Goal: Transaction & Acquisition: Subscribe to service/newsletter

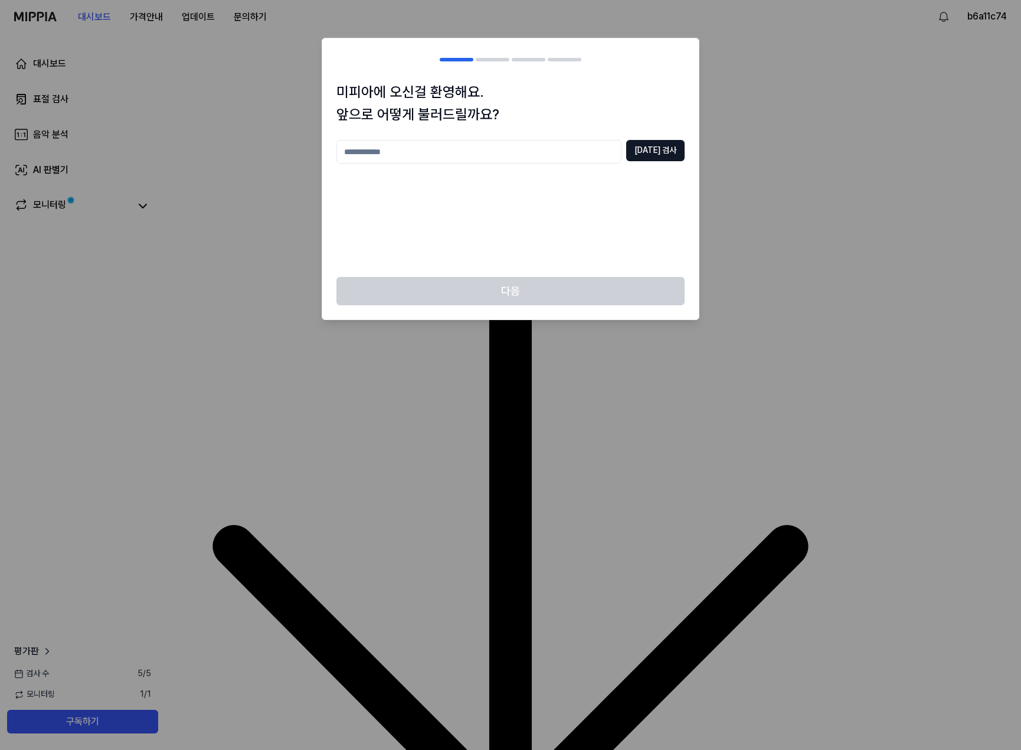
click at [562, 162] on input "text" at bounding box center [478, 152] width 285 height 24
type input "*"
type input "*****"
click at [644, 143] on button "중복 검사" at bounding box center [655, 150] width 58 height 21
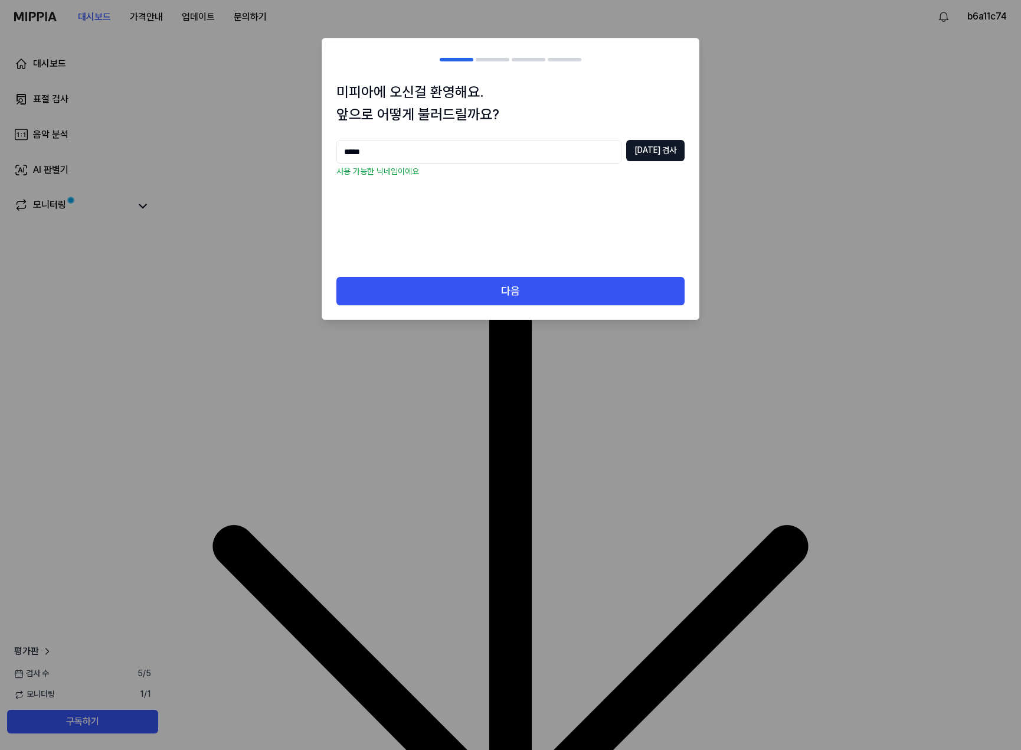
drag, startPoint x: 467, startPoint y: 312, endPoint x: 475, endPoint y: 296, distance: 17.7
click at [468, 308] on div "다음" at bounding box center [510, 298] width 377 height 43
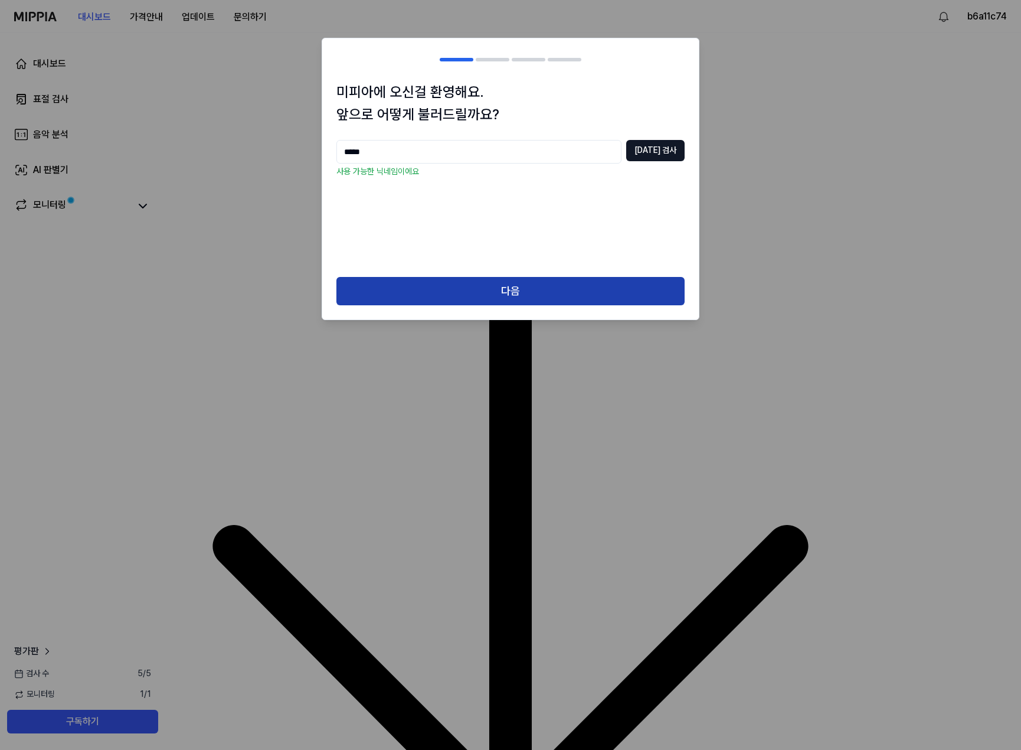
click at [475, 296] on button "다음" at bounding box center [510, 291] width 348 height 28
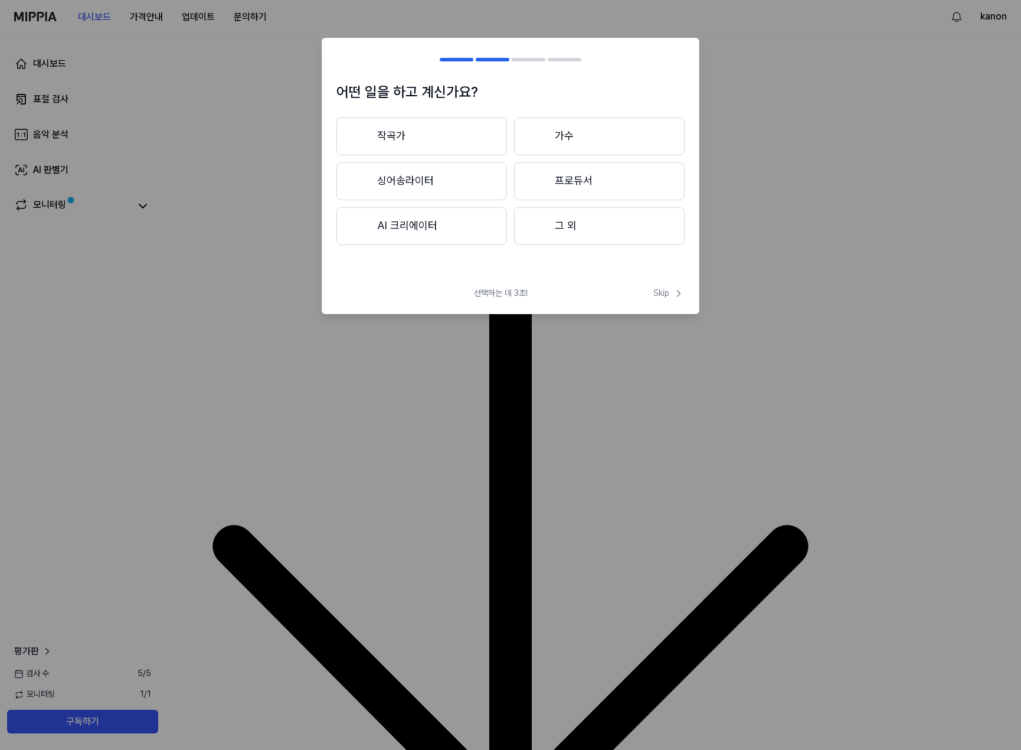
click at [581, 231] on button "그 외" at bounding box center [599, 226] width 171 height 38
click at [429, 180] on button "3년 이하" at bounding box center [421, 181] width 171 height 39
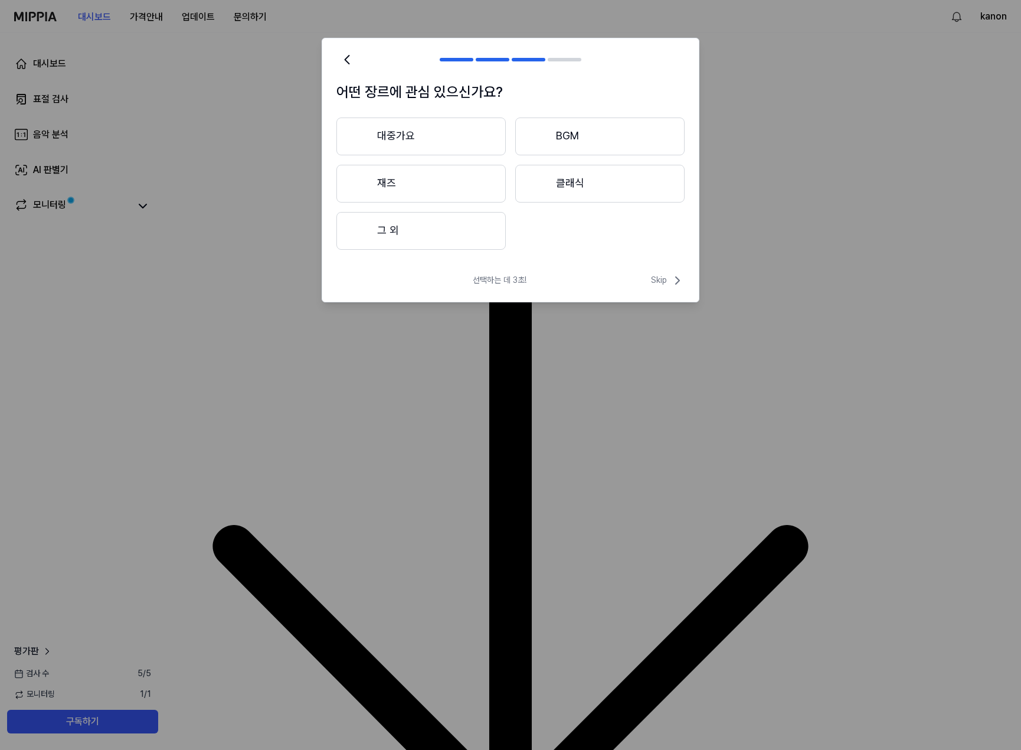
click at [464, 230] on button "그 외" at bounding box center [420, 231] width 169 height 38
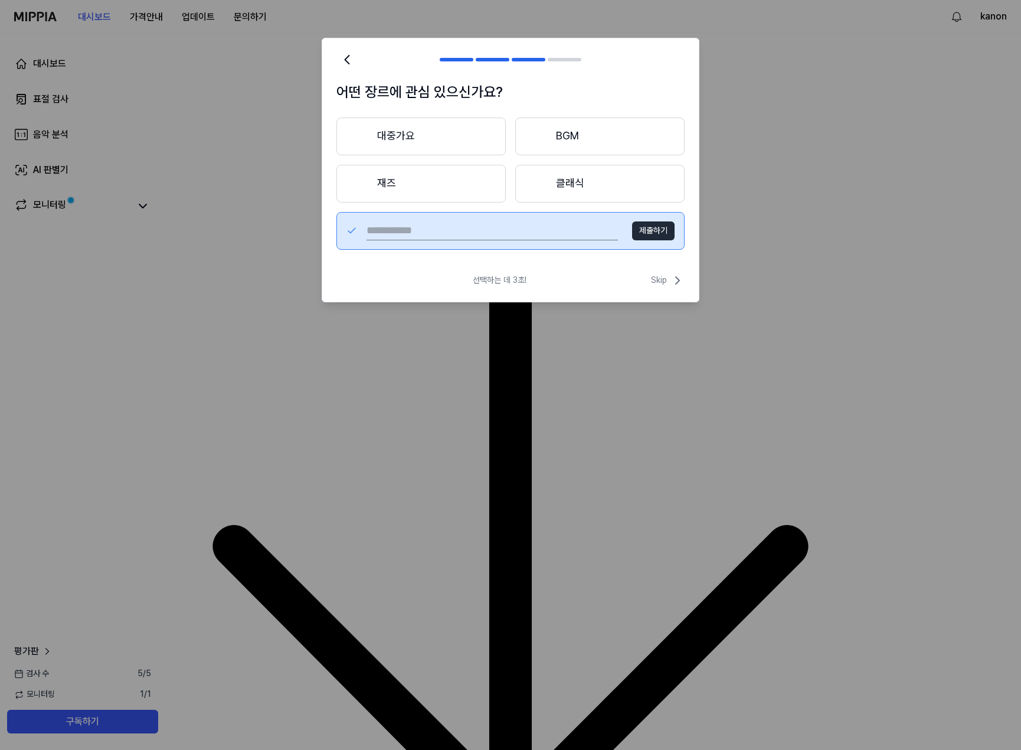
click at [642, 231] on button "제출하기" at bounding box center [653, 230] width 43 height 19
click at [528, 232] on input "text" at bounding box center [492, 230] width 251 height 19
type input "*"
type input "****"
click at [656, 235] on button "제출하기" at bounding box center [653, 230] width 43 height 19
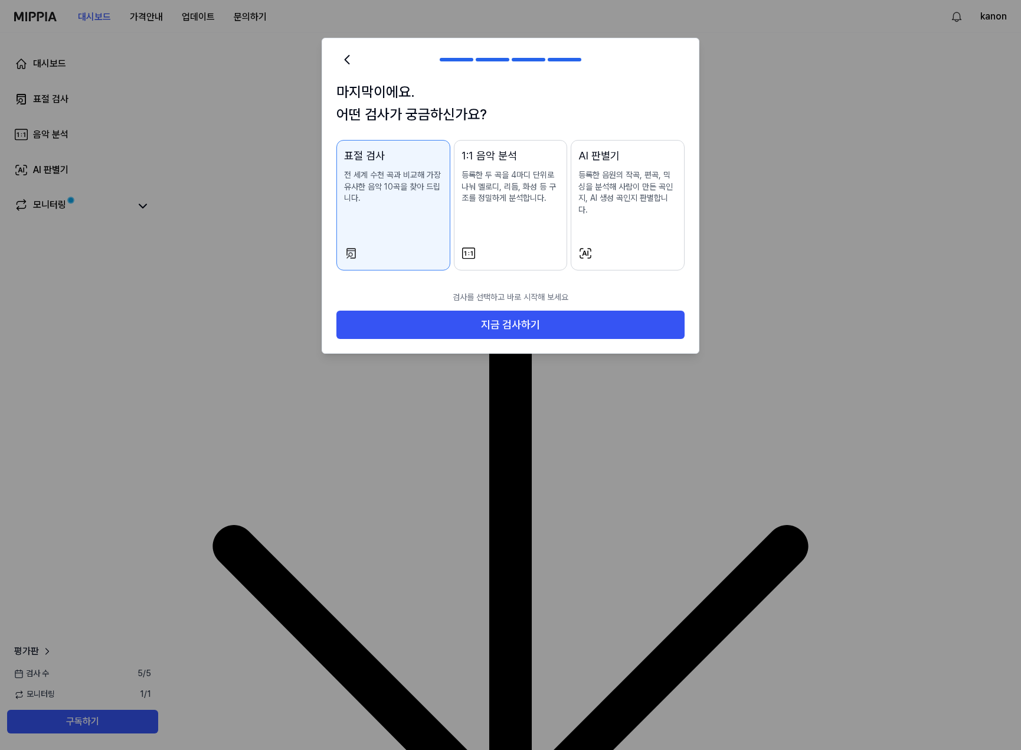
click at [521, 192] on p "등록한 두 곡을 4마디 단위로 나눠 멜로디, 리듬, 화성 등 구조를 정밀하게 분석합니다." at bounding box center [511, 186] width 99 height 35
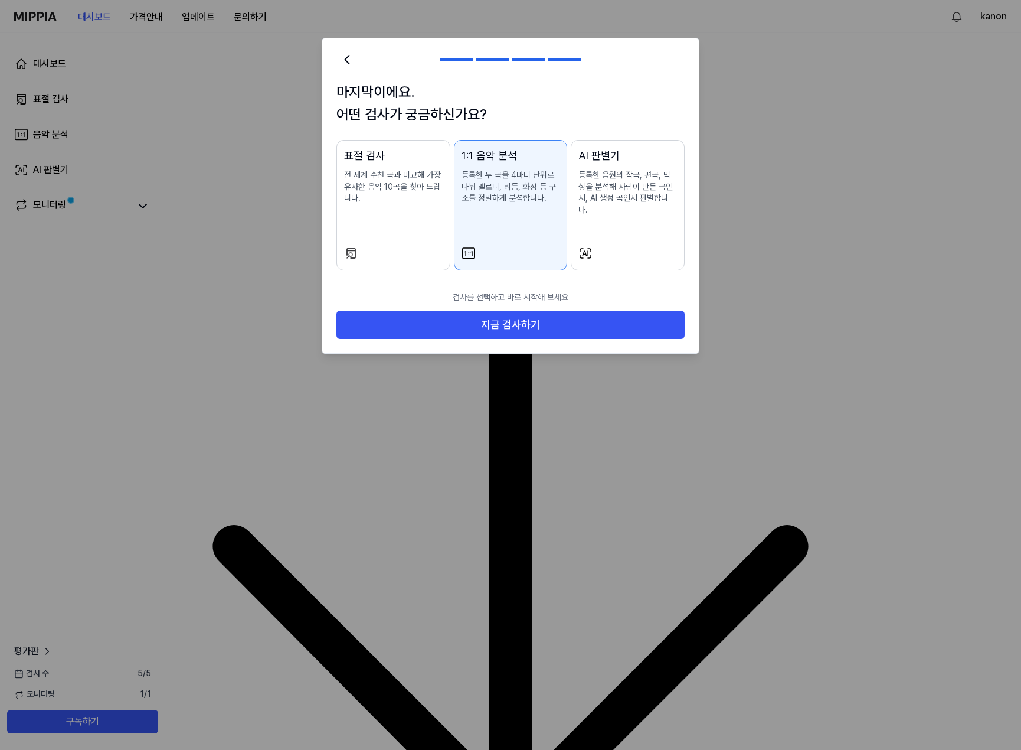
click at [402, 194] on p "전 세계 수천 곡과 비교해 가장 유사한 음악 10곡을 찾아 드립니다." at bounding box center [393, 186] width 99 height 35
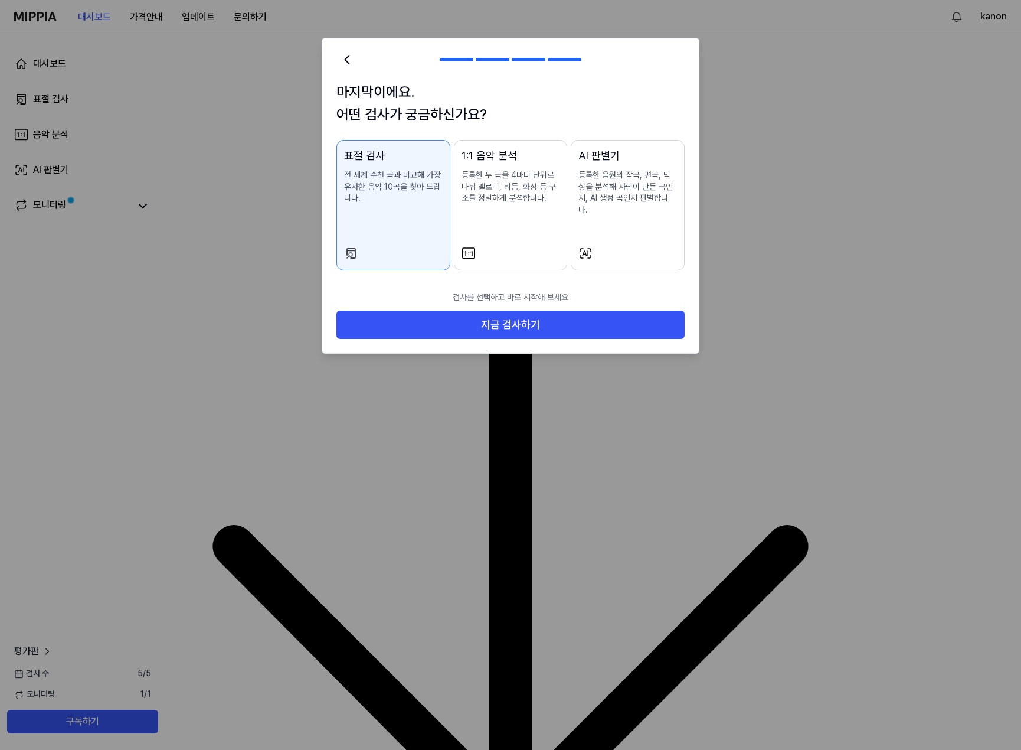
click at [501, 197] on p "등록한 두 곡을 4마디 단위로 나눠 멜로디, 리듬, 화성 등 구조를 정밀하게 분석합니다." at bounding box center [511, 186] width 99 height 35
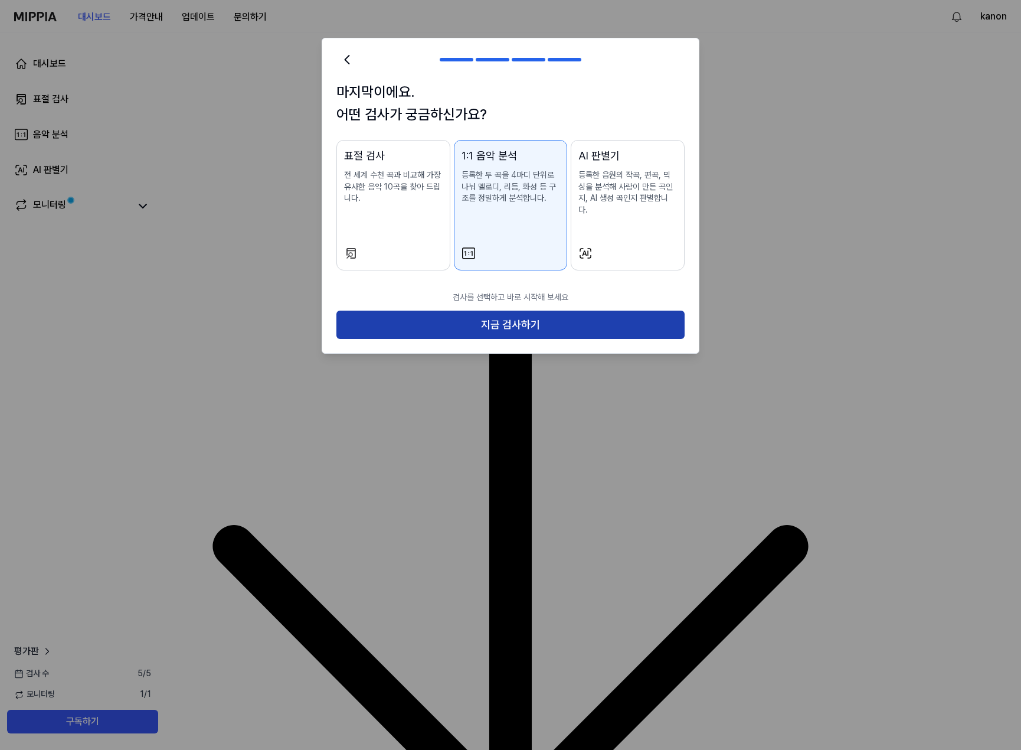
click at [478, 311] on button "지금 검사하기" at bounding box center [510, 325] width 348 height 28
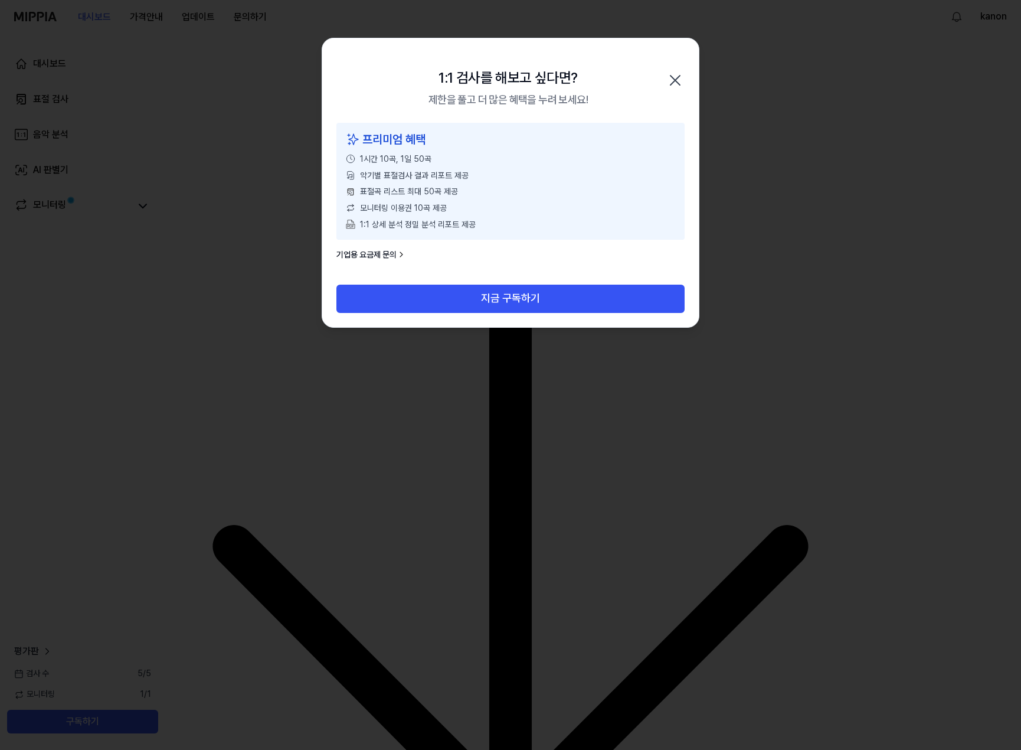
click at [685, 83] on div "1:1 검사를 해보고 싶다면? 제한을 풀고 더 많은 혜택을 누려 보세요! 닫기" at bounding box center [510, 80] width 377 height 84
click at [675, 75] on icon "button" at bounding box center [675, 80] width 19 height 19
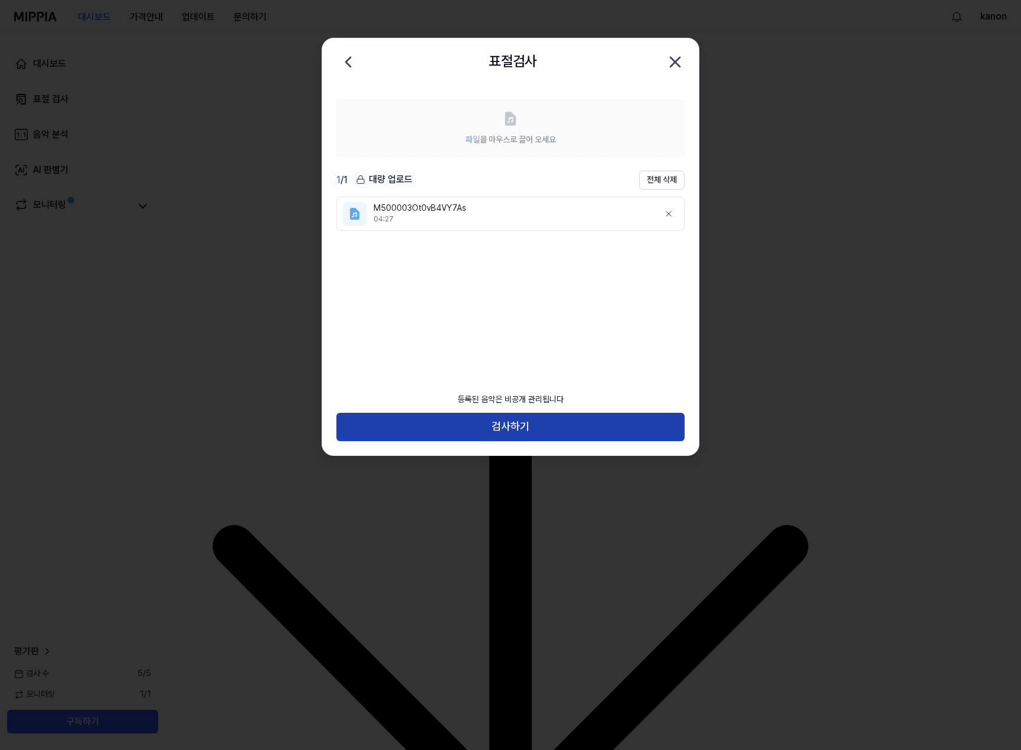
click at [515, 429] on button "검사하기" at bounding box center [510, 427] width 348 height 28
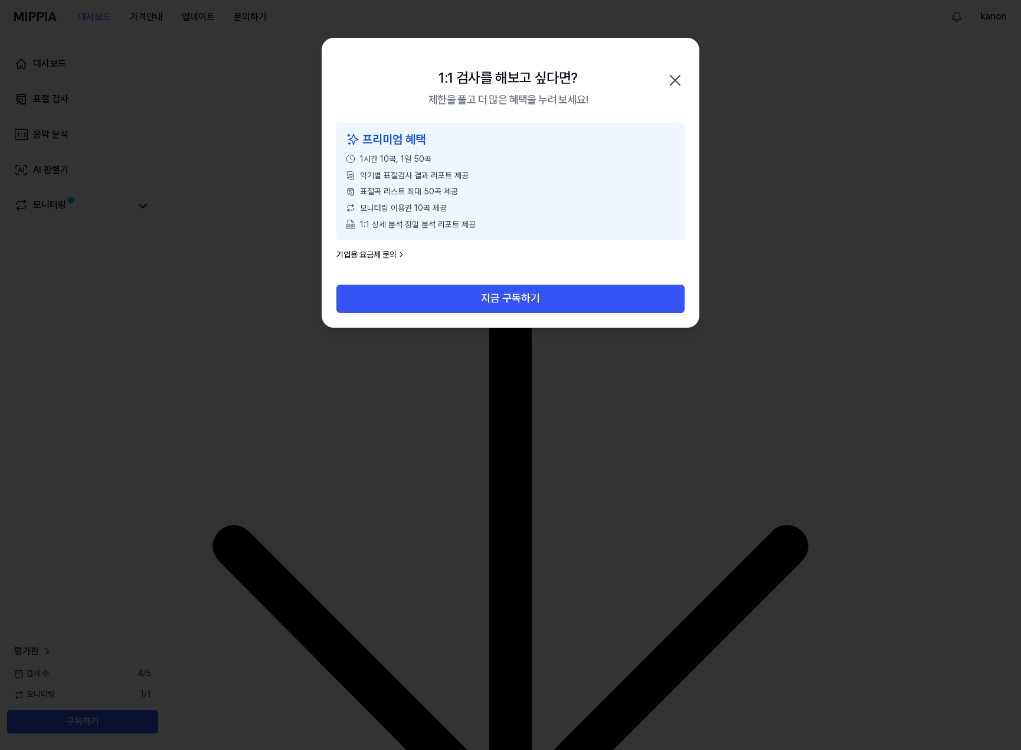
click at [420, 276] on div "프리미엄 혜택 1시간 10곡, 1일 50곡 악기별 표절검사 결과 리포트 제공 표절곡 리스트 최대 50곡 제공 모니터링 이용권 10곡 제공 1:…" at bounding box center [510, 204] width 377 height 162
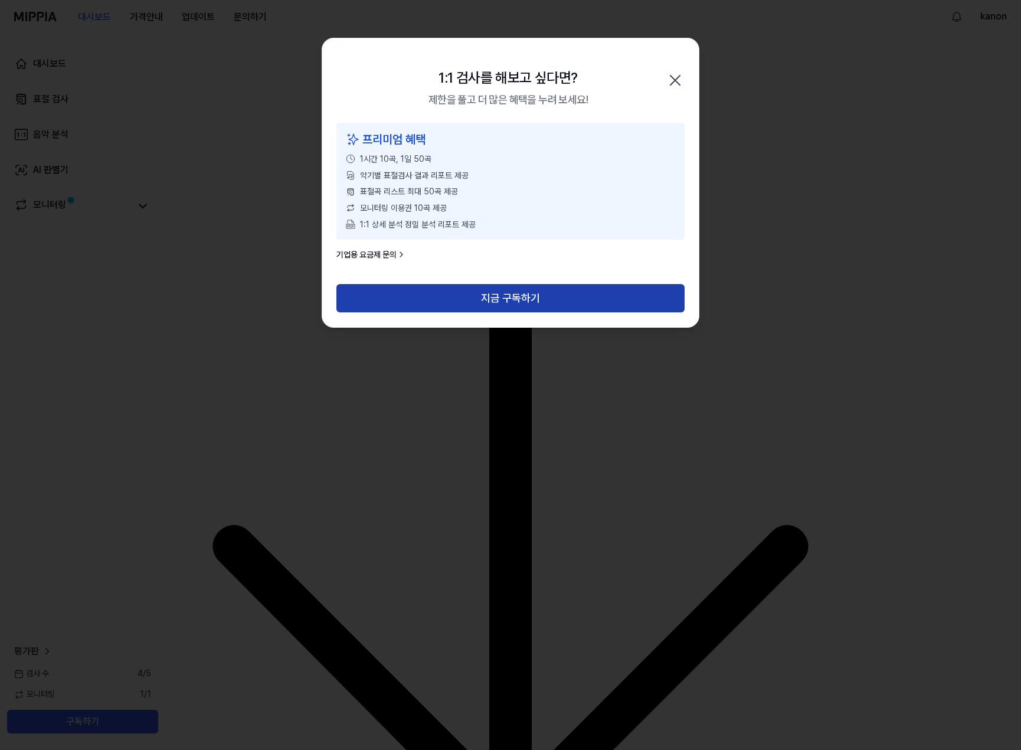
click at [430, 286] on button "지금 구독하기" at bounding box center [510, 298] width 348 height 28
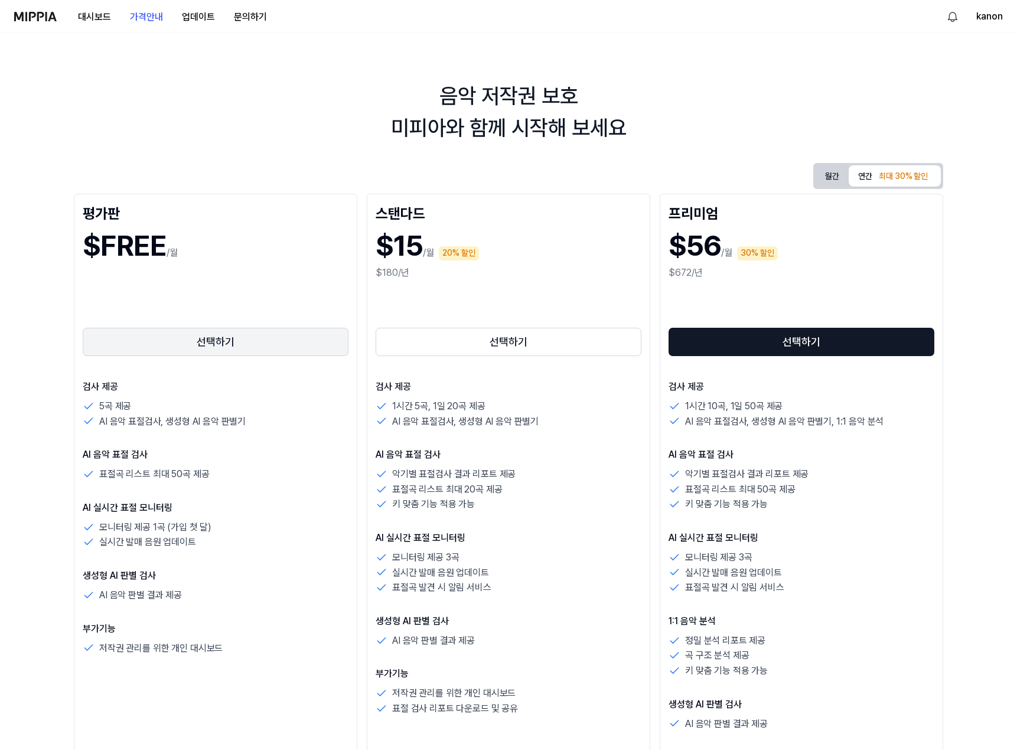
click at [243, 338] on button "선택하기" at bounding box center [216, 342] width 266 height 28
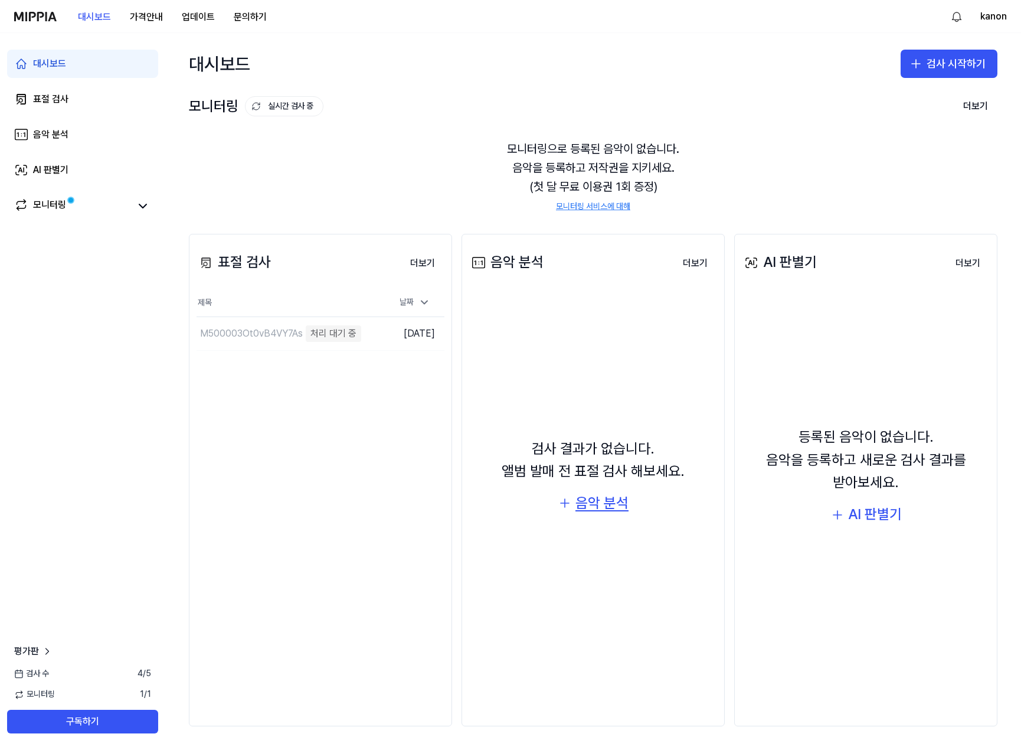
click at [590, 502] on div "음악 분석" at bounding box center [602, 503] width 53 height 22
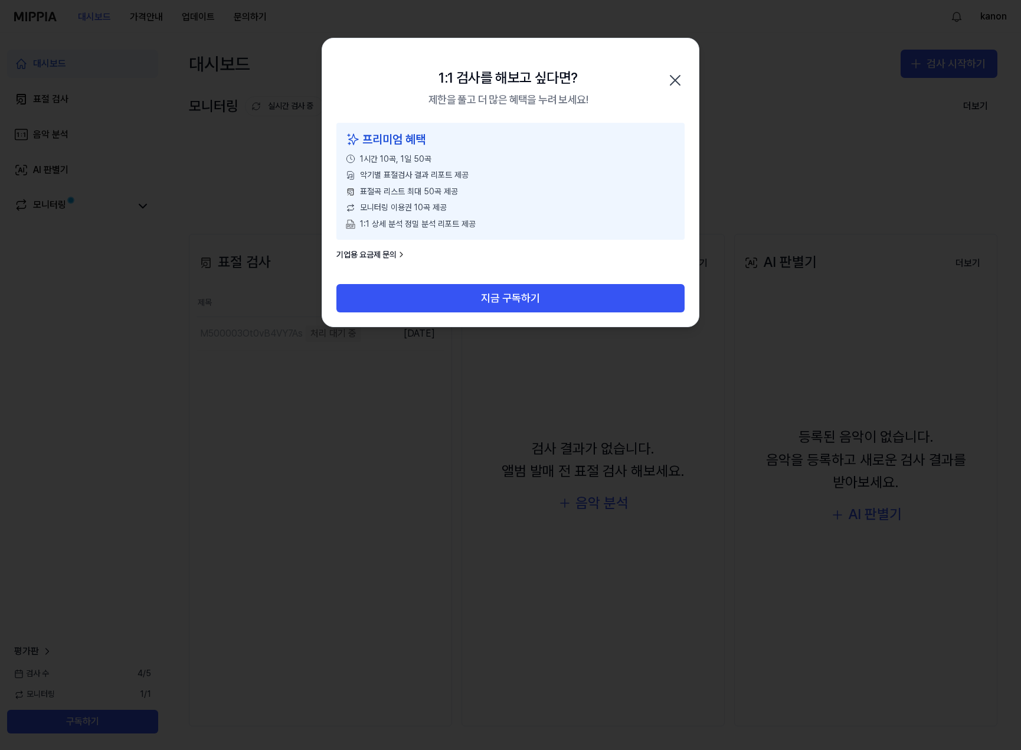
click at [674, 72] on icon "button" at bounding box center [675, 80] width 19 height 19
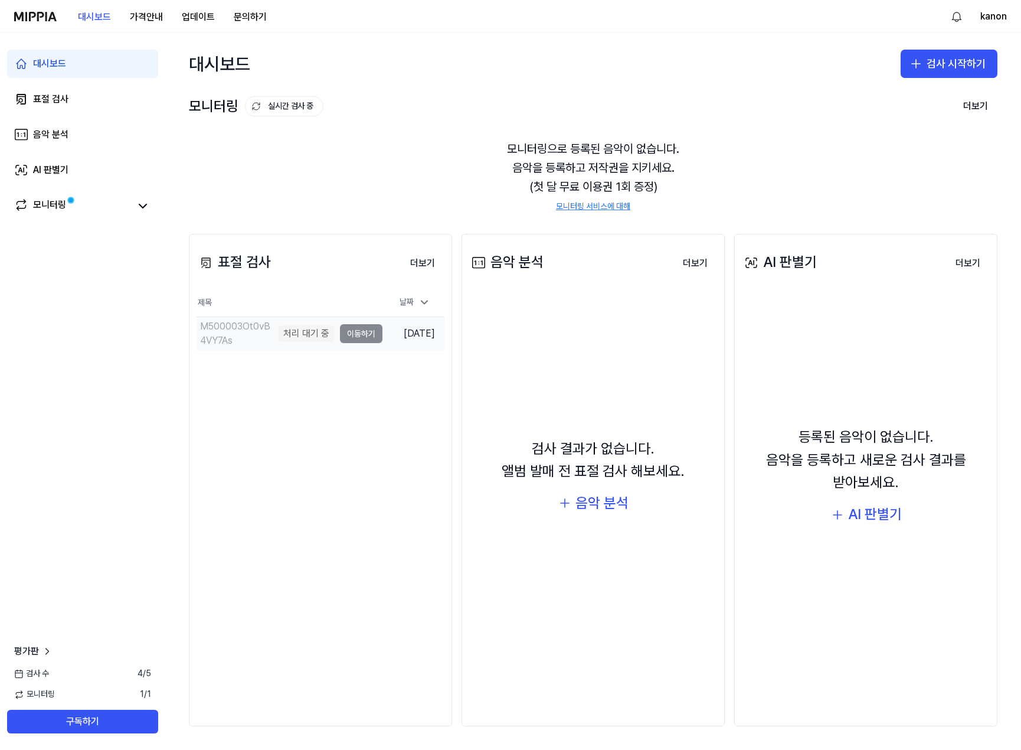
click at [349, 334] on td "M500003Ot0vB4VY7As 처리 대기 중 이동하기" at bounding box center [290, 333] width 186 height 33
click at [362, 327] on td "M500003Ot0vB4VY7As 처리 대기 중 이동하기" at bounding box center [290, 333] width 186 height 33
click at [434, 268] on button "더보기" at bounding box center [423, 263] width 44 height 24
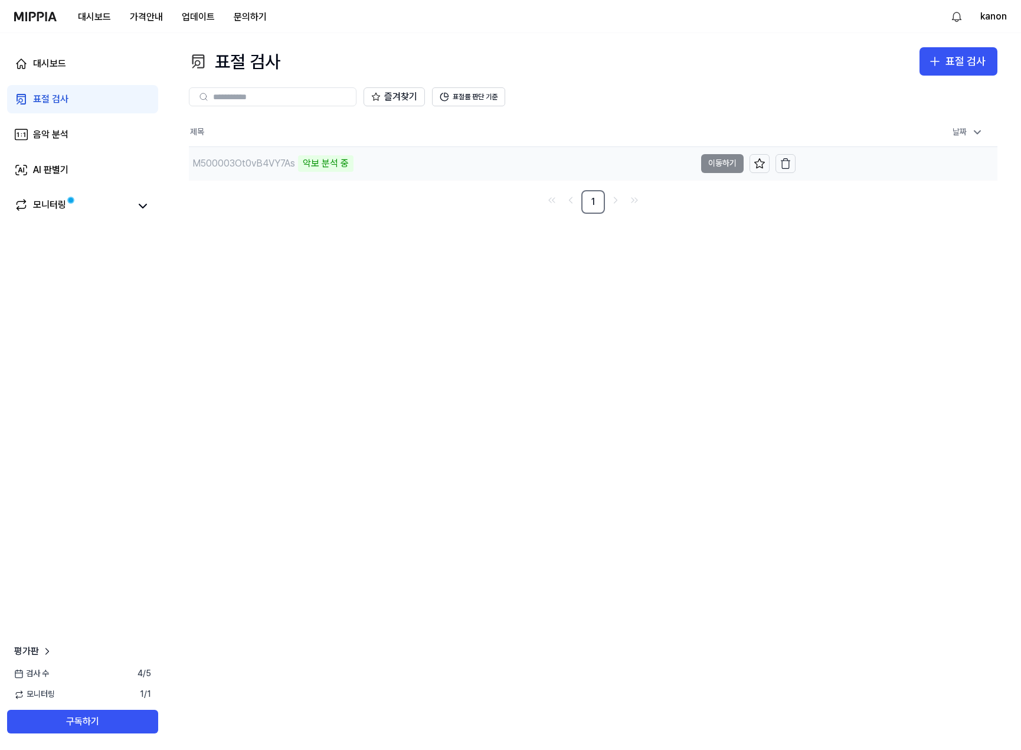
click at [329, 172] on div "M500003Ot0vB4VY7As 악보 분석 중" at bounding box center [442, 163] width 506 height 33
click at [250, 171] on div "M500003Ot0vB4VY7As 악보 분석 중" at bounding box center [271, 163] width 165 height 17
click at [250, 162] on div "M500003Ot0vB4VY7As" at bounding box center [243, 163] width 103 height 14
click at [308, 166] on div "2%" at bounding box center [309, 163] width 22 height 17
click at [707, 162] on td "M500003Ot0vB4VY7As 2% 이동하기" at bounding box center [492, 163] width 607 height 33
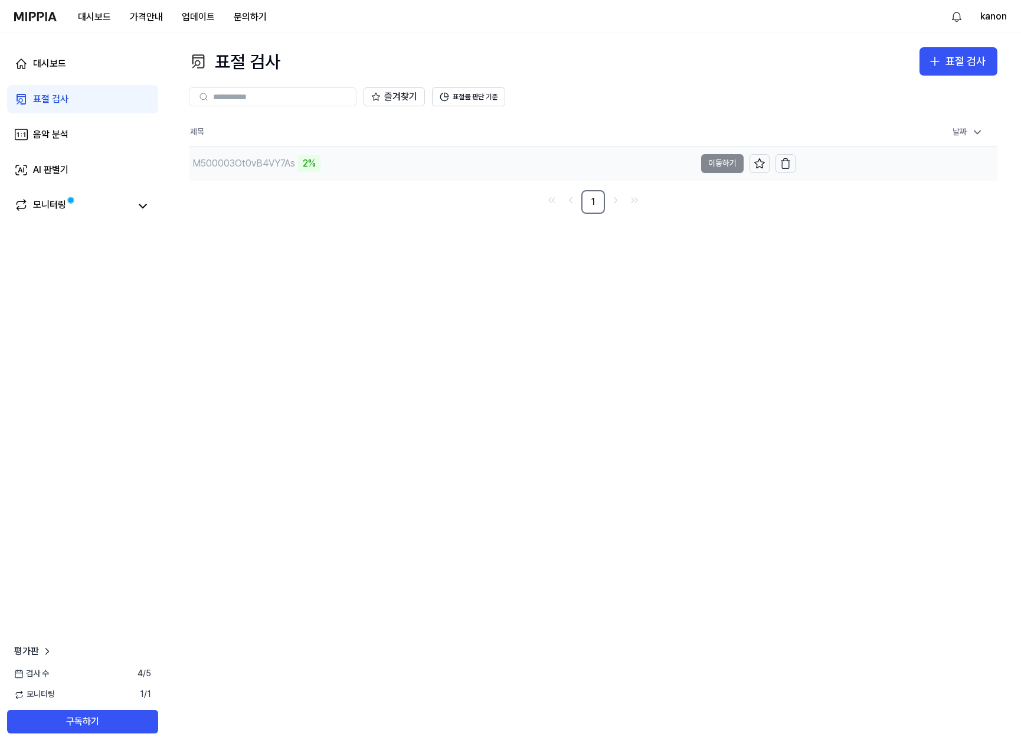
click at [728, 158] on td "M500003Ot0vB4VY7As 2% 이동하기" at bounding box center [492, 163] width 607 height 33
click at [259, 166] on div "M500003Ot0vB4VY7As" at bounding box center [243, 163] width 103 height 14
drag, startPoint x: 258, startPoint y: 158, endPoint x: 313, endPoint y: 163, distance: 55.7
click at [264, 159] on div "M500003Ot0vB4VY7As" at bounding box center [243, 163] width 103 height 14
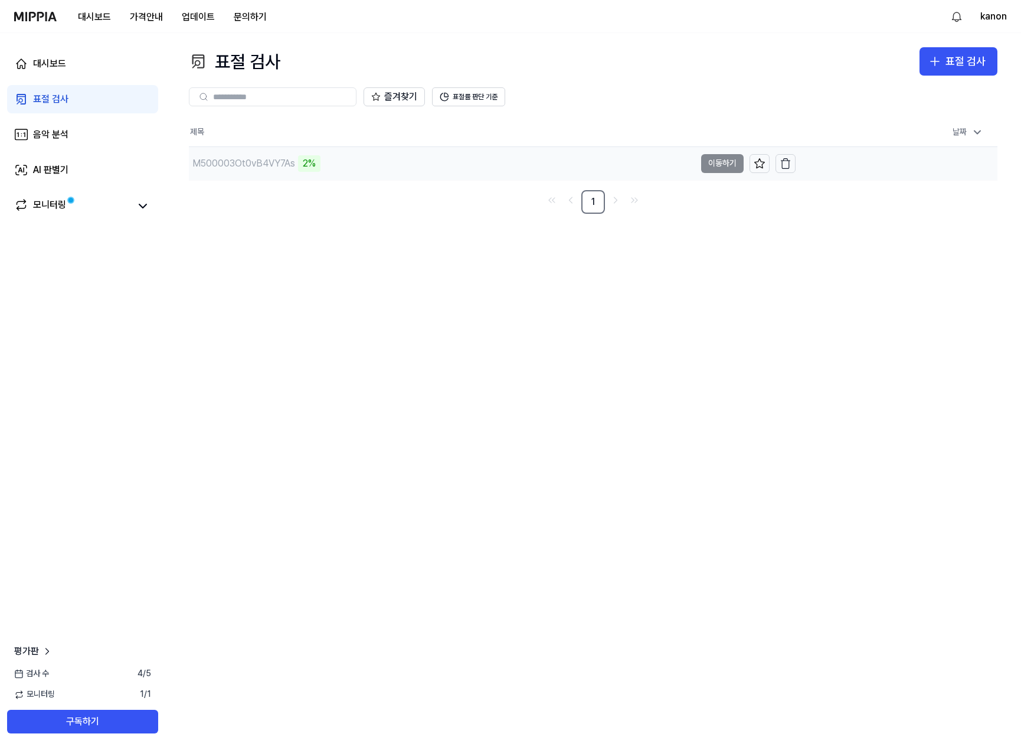
click at [313, 163] on div "2%" at bounding box center [309, 163] width 22 height 17
click at [277, 162] on div "M500003Ot0vB4VY7As" at bounding box center [243, 163] width 103 height 14
click at [955, 67] on div "표절 검사" at bounding box center [966, 61] width 40 height 17
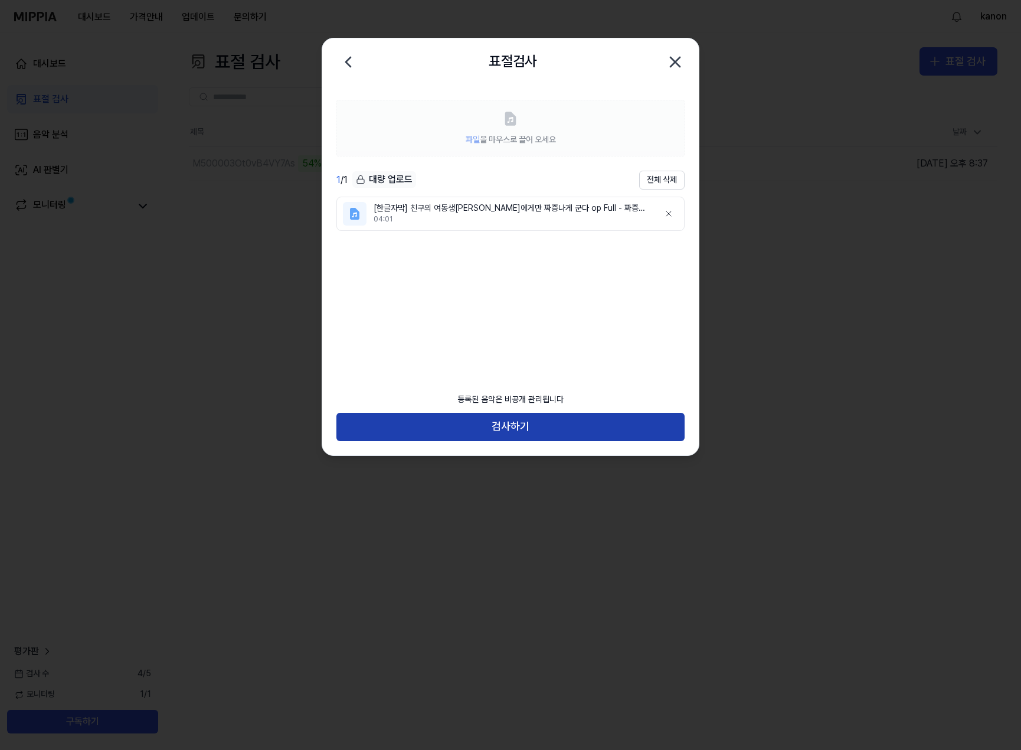
click at [519, 429] on button "검사하기" at bounding box center [510, 427] width 348 height 28
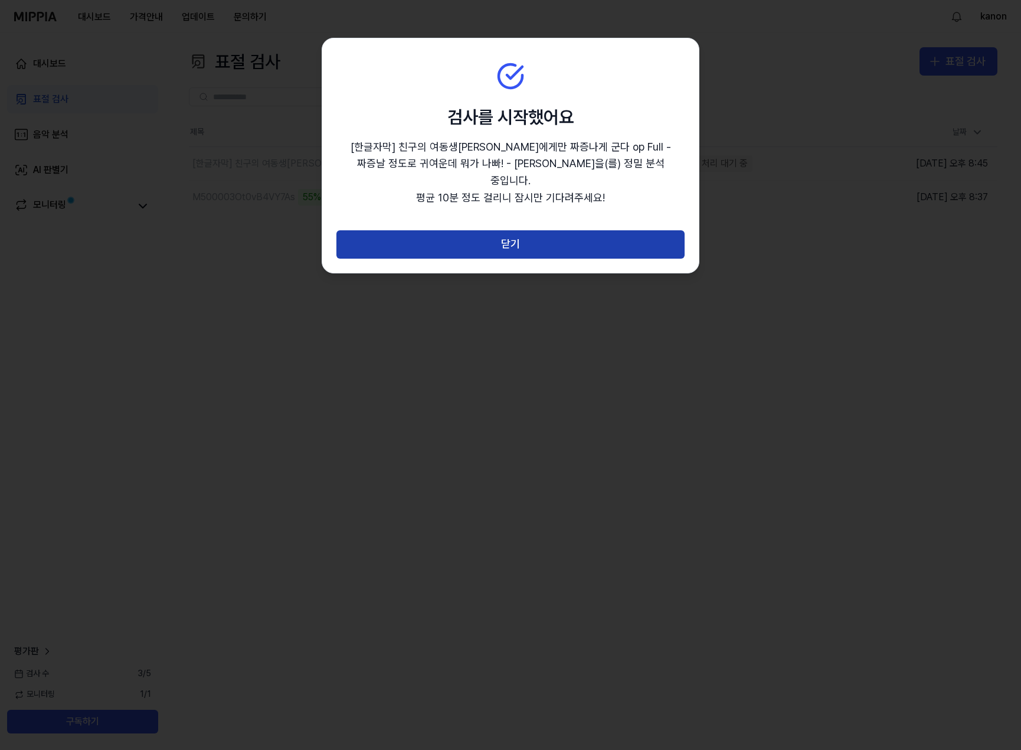
click at [576, 235] on button "닫기" at bounding box center [510, 244] width 348 height 28
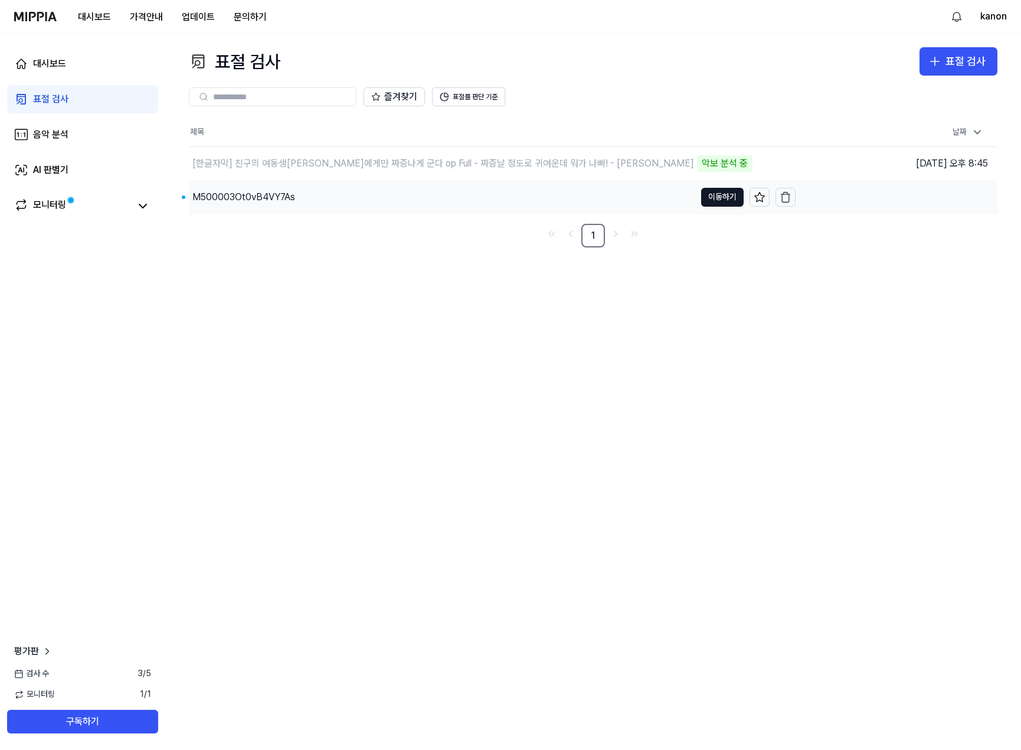
click at [254, 198] on div "M500003Ot0vB4VY7As" at bounding box center [243, 197] width 103 height 14
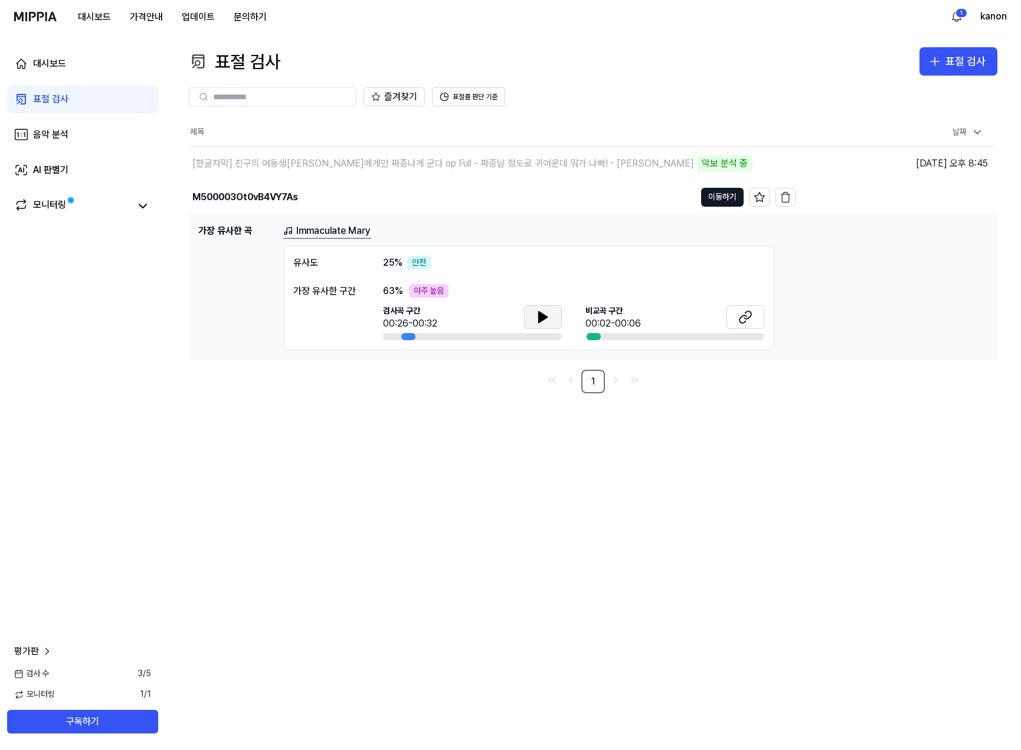
click at [551, 313] on button at bounding box center [543, 317] width 38 height 24
click at [538, 316] on icon at bounding box center [543, 317] width 14 height 14
drag, startPoint x: 593, startPoint y: 321, endPoint x: 606, endPoint y: 328, distance: 15.1
click at [594, 321] on div "00:02-00:06" at bounding box center [613, 323] width 55 height 14
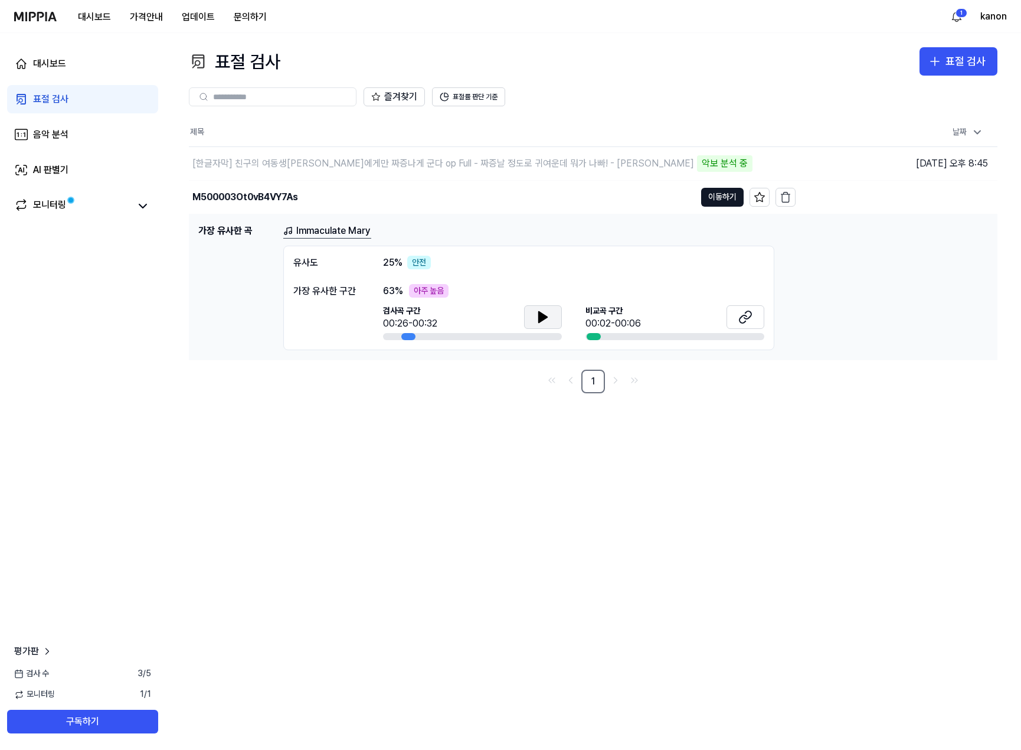
click at [604, 335] on div at bounding box center [675, 336] width 179 height 7
click at [596, 335] on div at bounding box center [594, 336] width 14 height 7
click at [611, 308] on span "비교곡 구간" at bounding box center [613, 311] width 55 height 12
click at [747, 322] on icon at bounding box center [745, 317] width 14 height 14
click at [613, 309] on span "비교곡 구간" at bounding box center [613, 311] width 55 height 12
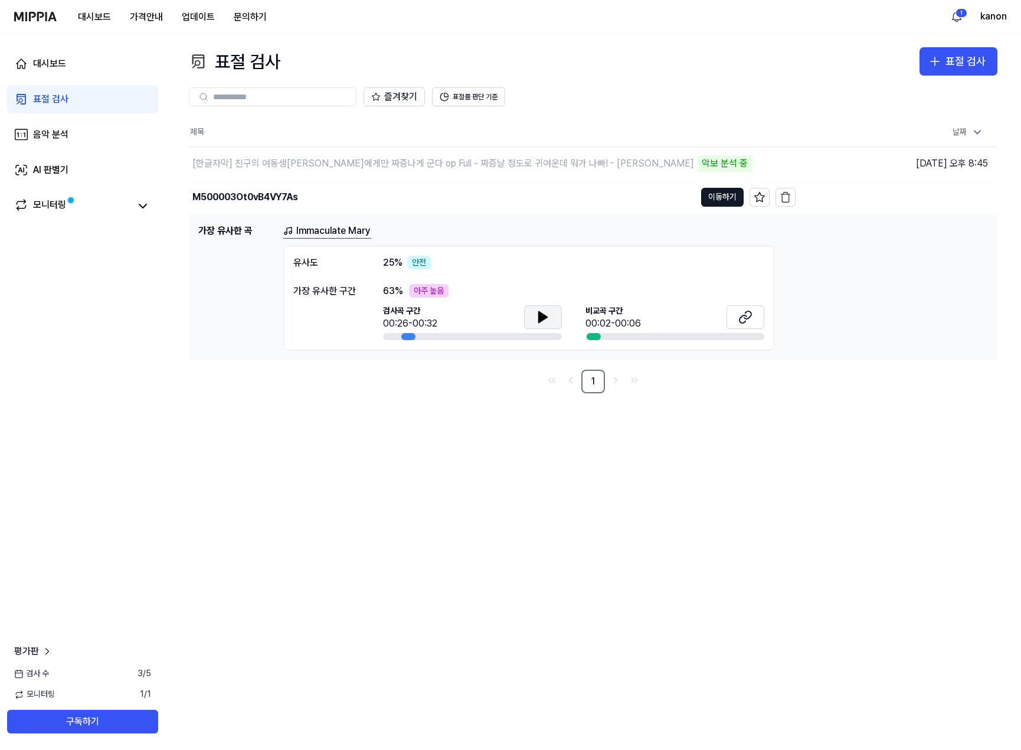
drag, startPoint x: 593, startPoint y: 336, endPoint x: 540, endPoint y: 317, distance: 56.6
click at [566, 336] on div "검사곡 구간 00:26-00:32 비교곡 구간 00:02-00:06" at bounding box center [573, 322] width 381 height 35
click at [539, 313] on icon at bounding box center [543, 317] width 8 height 11
click at [538, 313] on icon at bounding box center [543, 317] width 14 height 14
click at [536, 315] on icon at bounding box center [543, 317] width 14 height 14
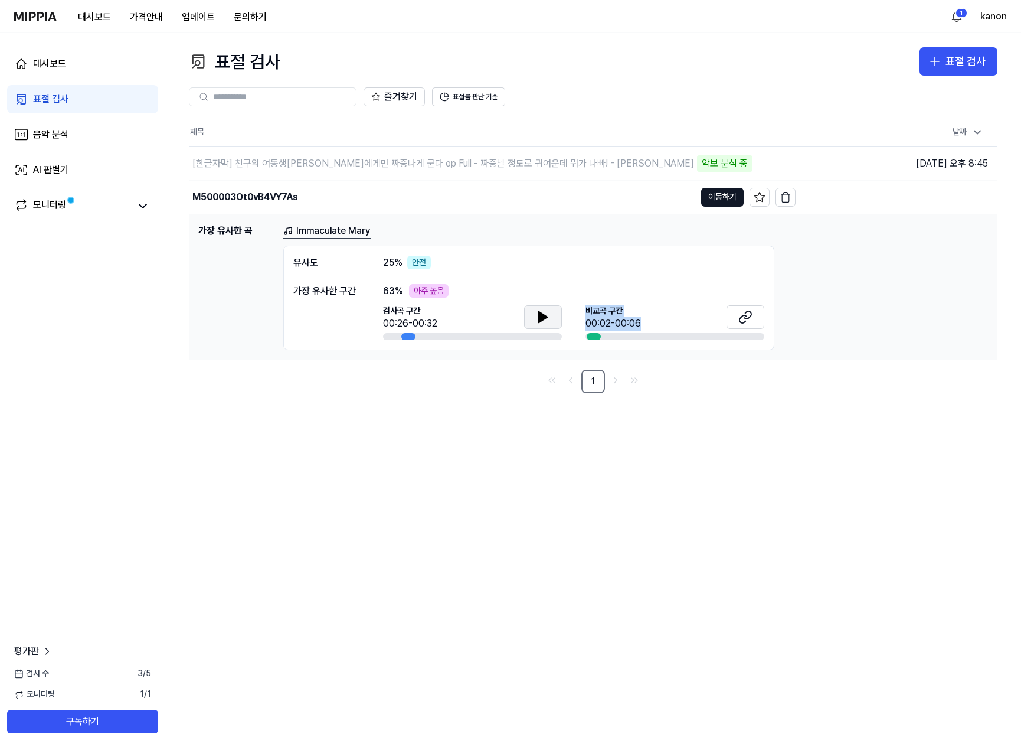
click at [536, 314] on icon at bounding box center [543, 317] width 14 height 14
click at [337, 231] on link "Immaculate Mary" at bounding box center [327, 231] width 88 height 15
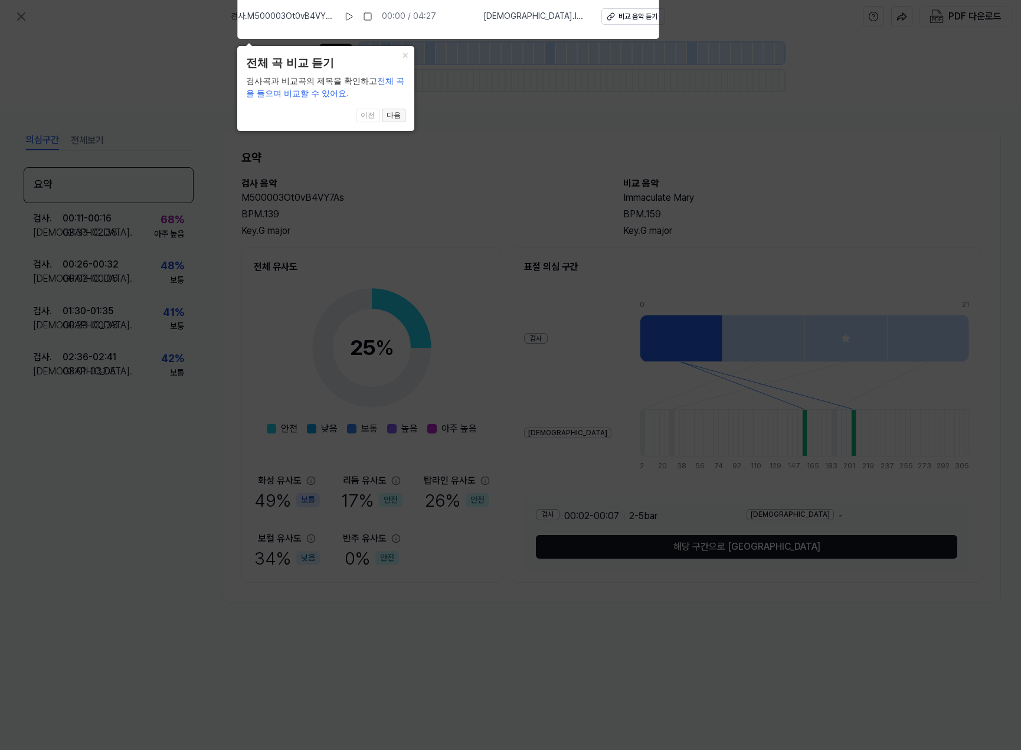
click at [393, 115] on button "다음" at bounding box center [394, 116] width 24 height 14
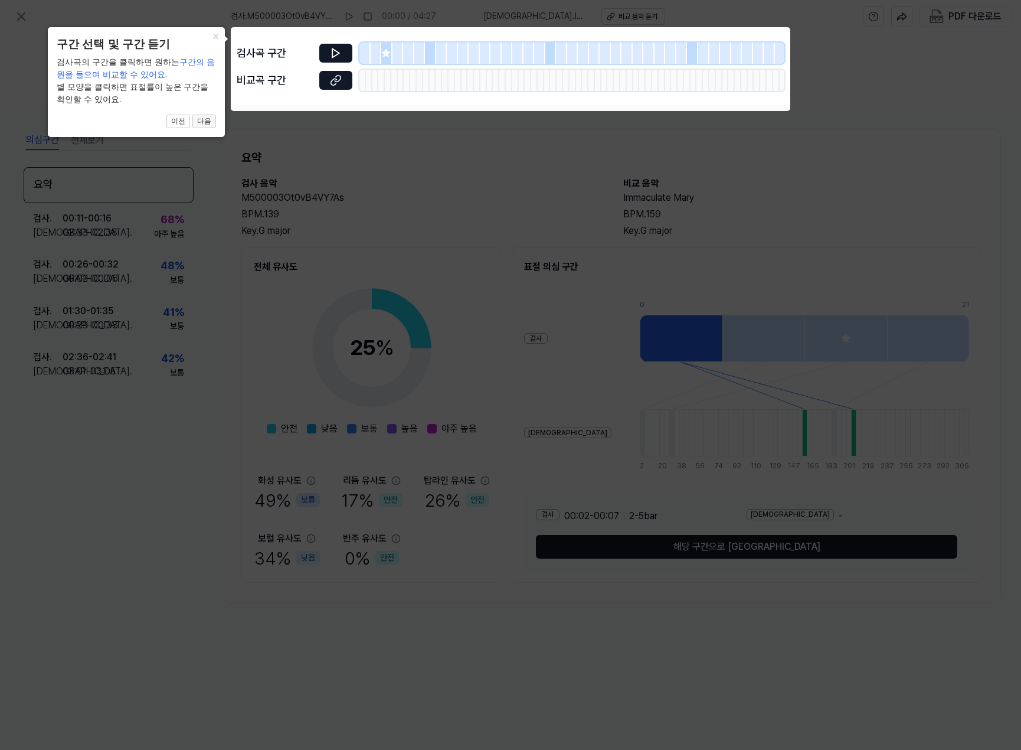
click at [201, 116] on button "다음" at bounding box center [204, 122] width 24 height 14
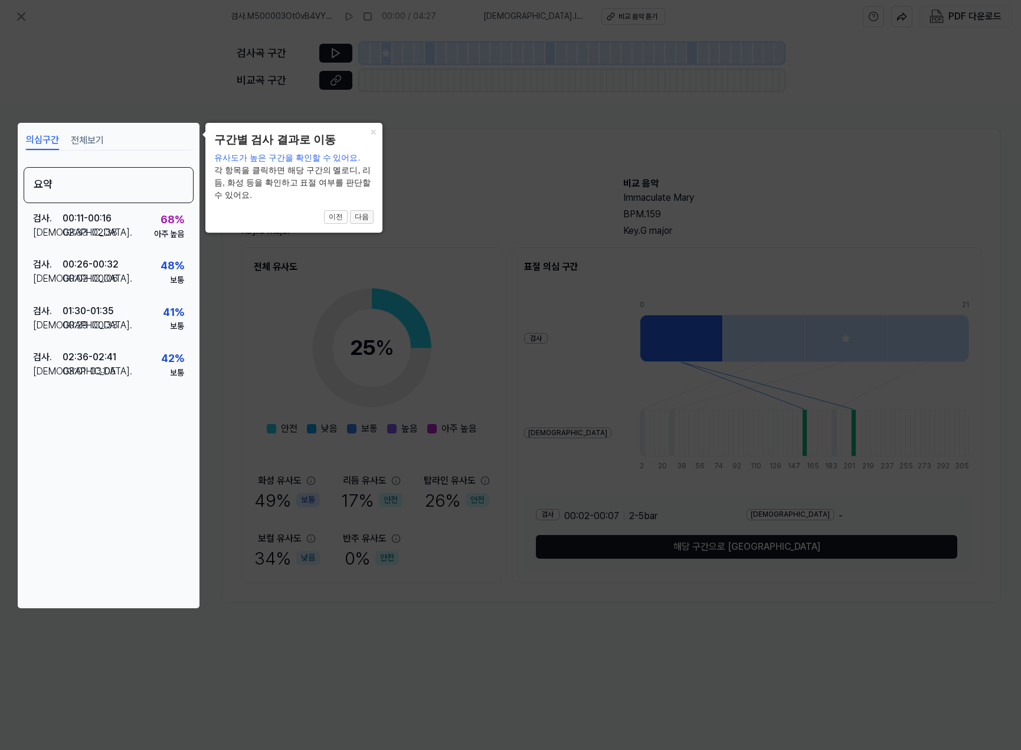
click at [360, 211] on button "다음" at bounding box center [362, 217] width 24 height 14
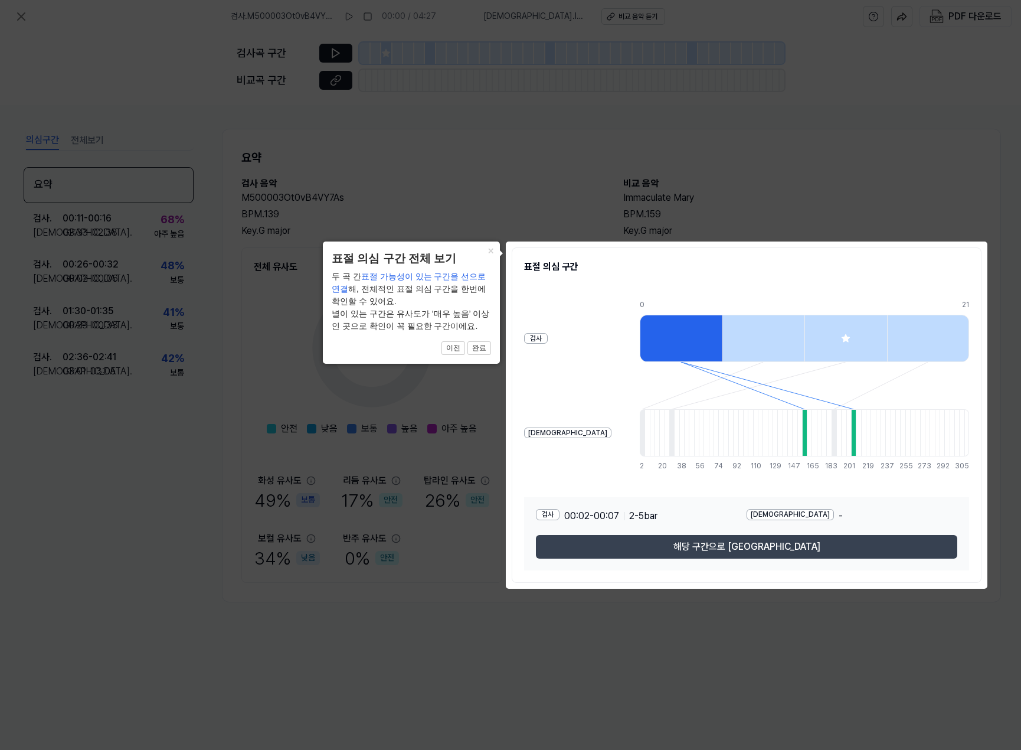
click at [767, 544] on button "해당 구간으로 이동" at bounding box center [746, 547] width 421 height 24
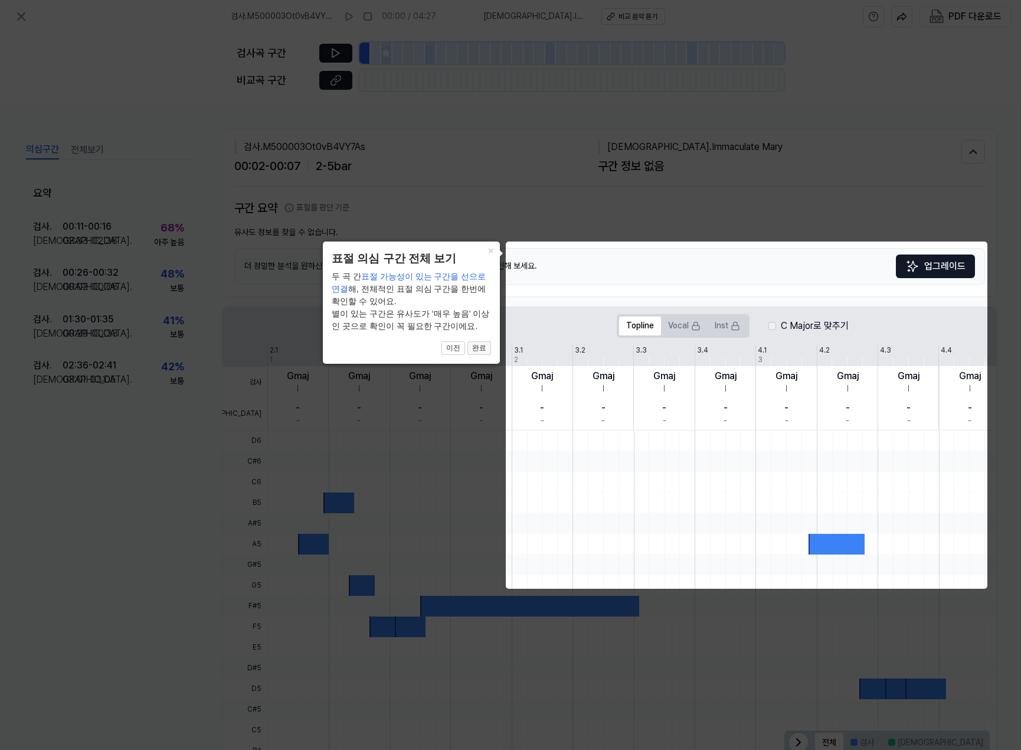
click at [488, 347] on button "완료" at bounding box center [480, 348] width 24 height 14
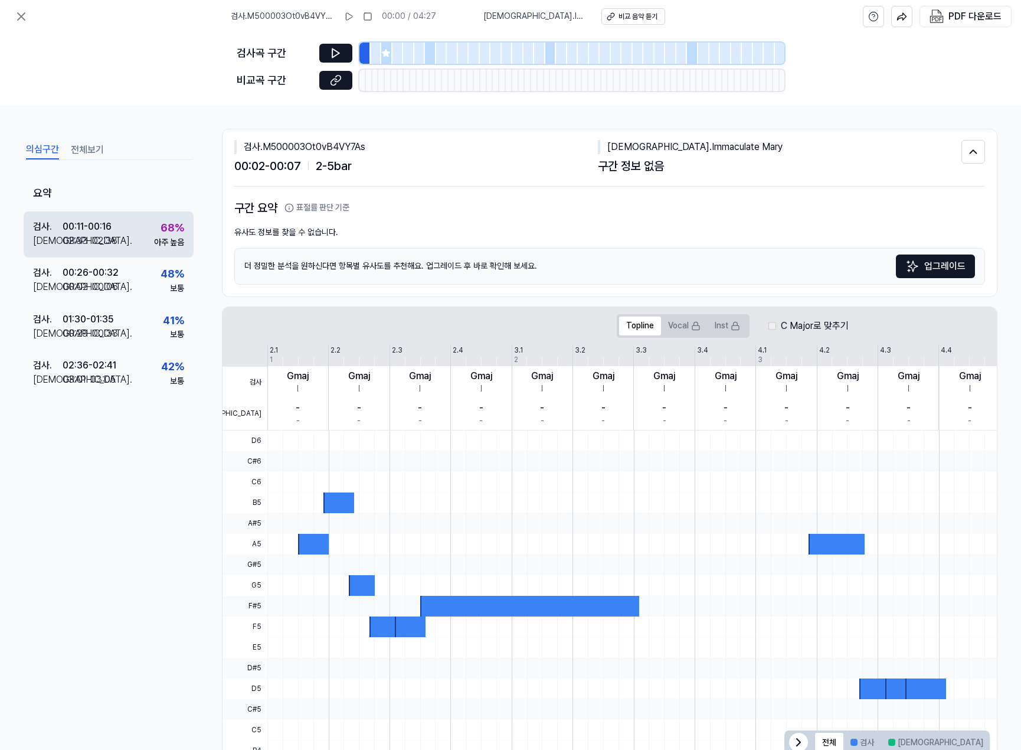
click at [117, 249] on div "검사 . 00:11 - 00:16 비교 . 02:33 - 02:38 68 % 아주 높음" at bounding box center [109, 234] width 170 height 46
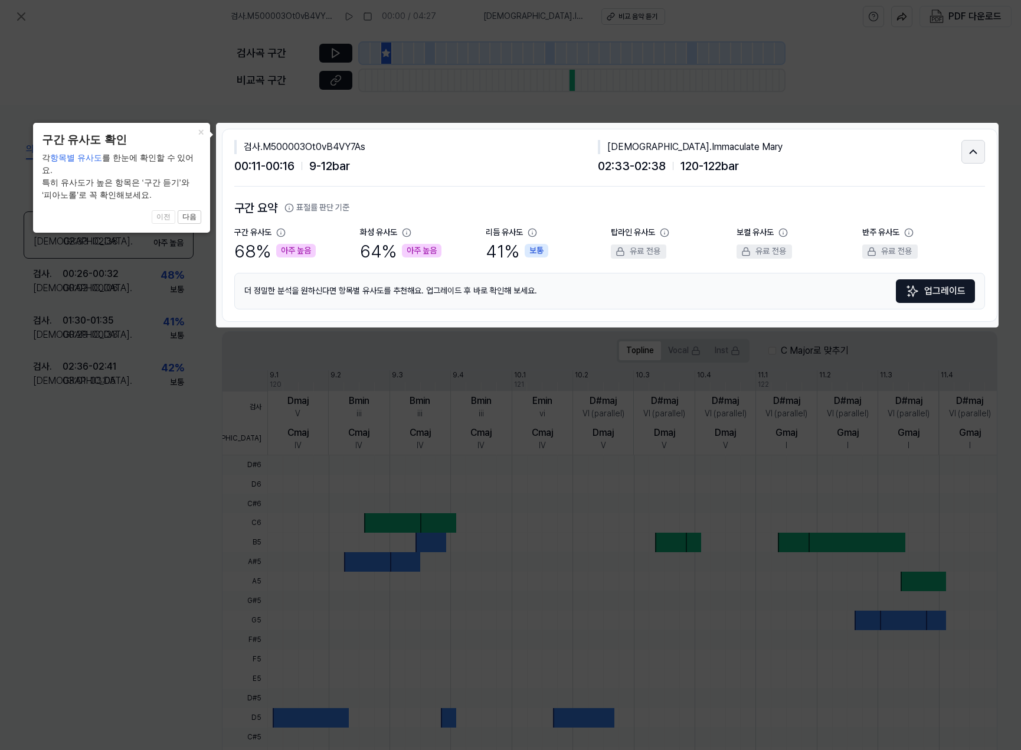
click at [968, 154] on icon at bounding box center [973, 152] width 13 height 14
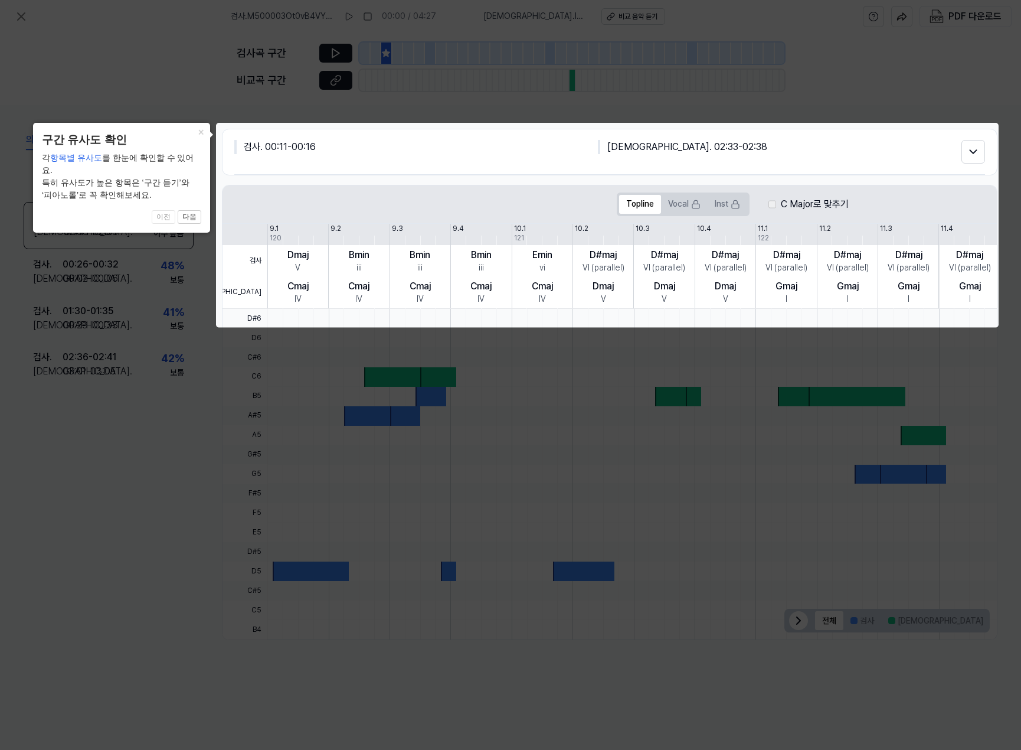
click at [959, 89] on icon at bounding box center [510, 375] width 1021 height 750
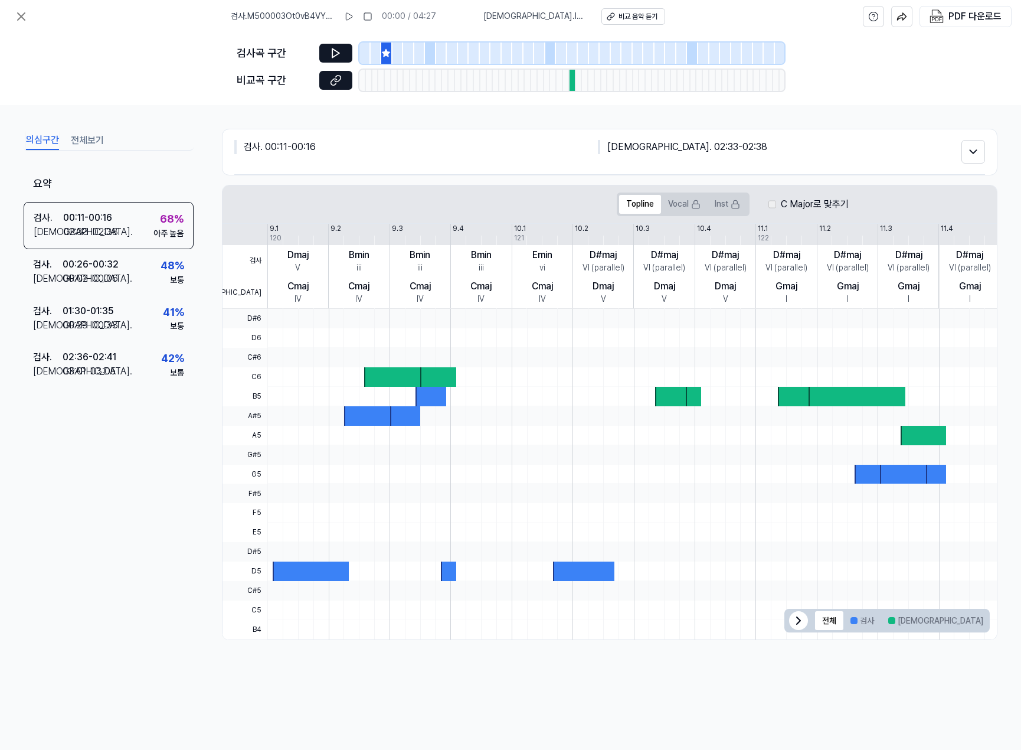
click at [574, 84] on div at bounding box center [573, 80] width 6 height 21
drag, startPoint x: 574, startPoint y: 84, endPoint x: 416, endPoint y: 76, distance: 158.4
click at [417, 76] on div at bounding box center [572, 80] width 425 height 21
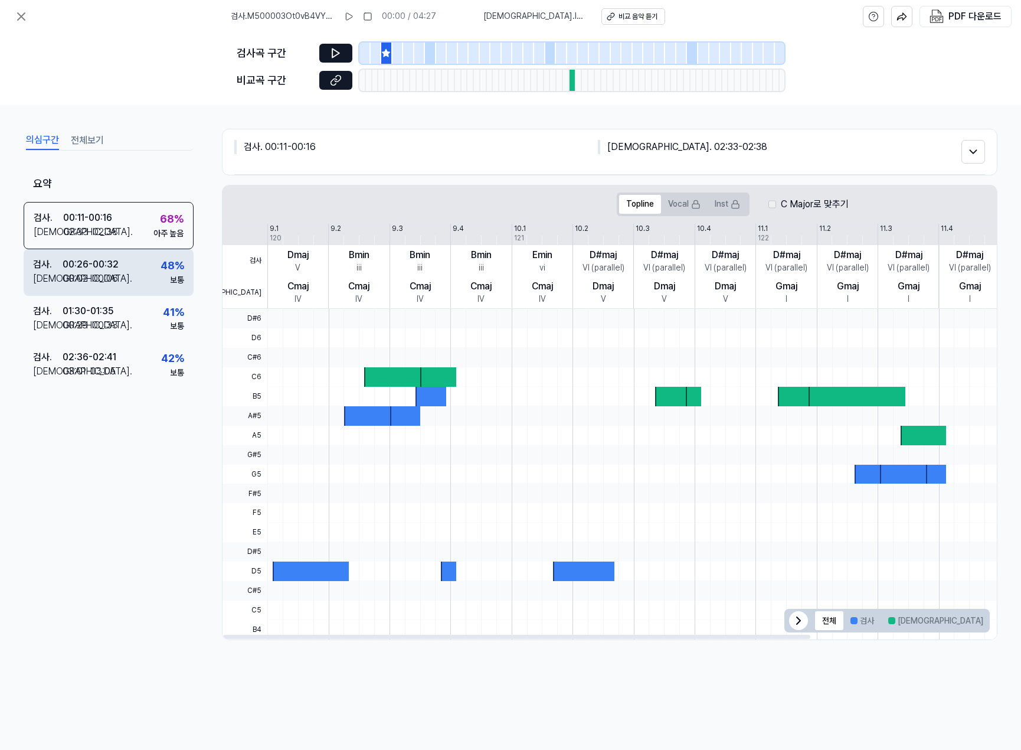
click at [122, 293] on div "검사 . 00:26 - 00:32 비교 . 00:02 - 00:06 48 % 보통" at bounding box center [109, 272] width 170 height 46
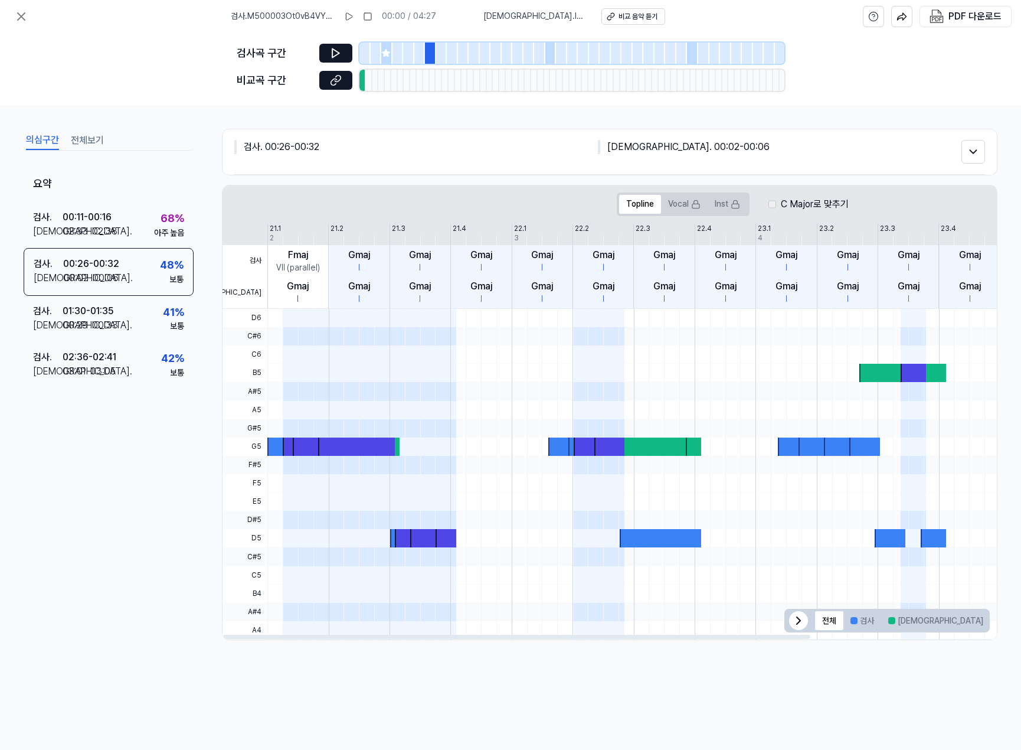
drag, startPoint x: 277, startPoint y: 447, endPoint x: 357, endPoint y: 446, distance: 79.7
click at [357, 309] on div at bounding box center [754, 309] width 975 height 0
click at [22, 13] on icon at bounding box center [21, 16] width 14 height 14
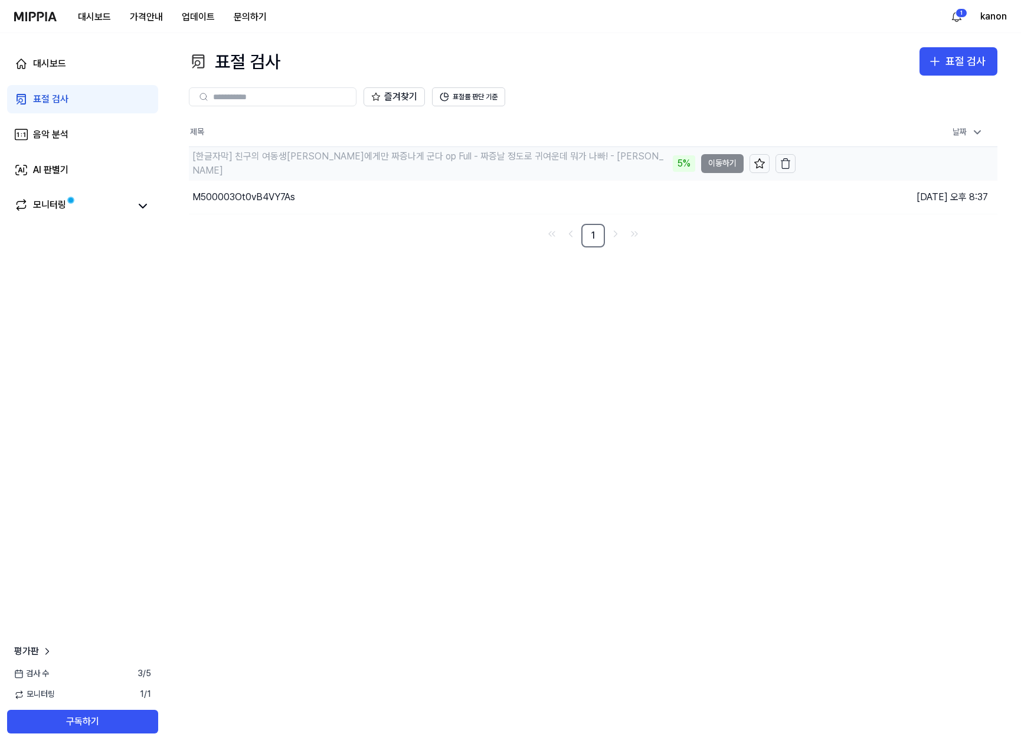
click at [436, 159] on div "[한글자막] 친구의 여동생[PERSON_NAME]에게만 짜증나게 군다 op Full - 짜증날 정도로 귀여운데 뭐가 나빠! - [PERSON_…" at bounding box center [431, 163] width 478 height 28
click at [574, 537] on div "표절 검사 표절 검사 표절 검사 음악 분석 AI 판별기 즐겨찾기 표절률 판단 기준 제목 날짜 [한글자막] 친구의 여동생이 나에게만 짜증나게 군…" at bounding box center [593, 391] width 856 height 717
click at [80, 141] on link "음악 분석" at bounding box center [82, 134] width 151 height 28
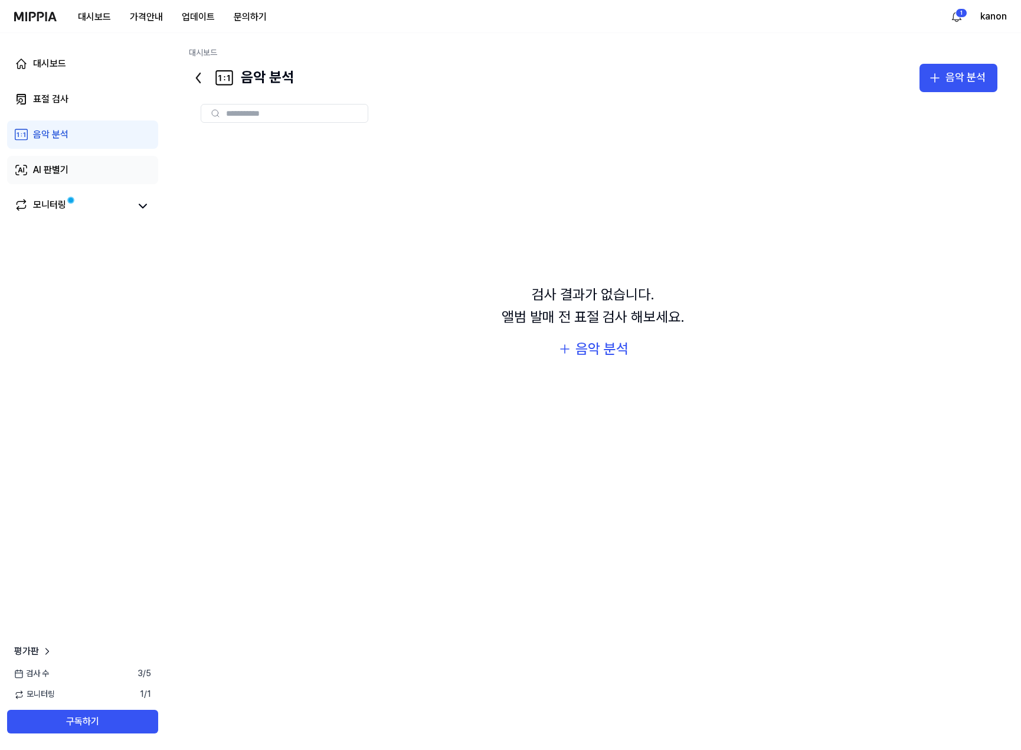
click at [81, 174] on link "AI 판별기" at bounding box center [82, 170] width 151 height 28
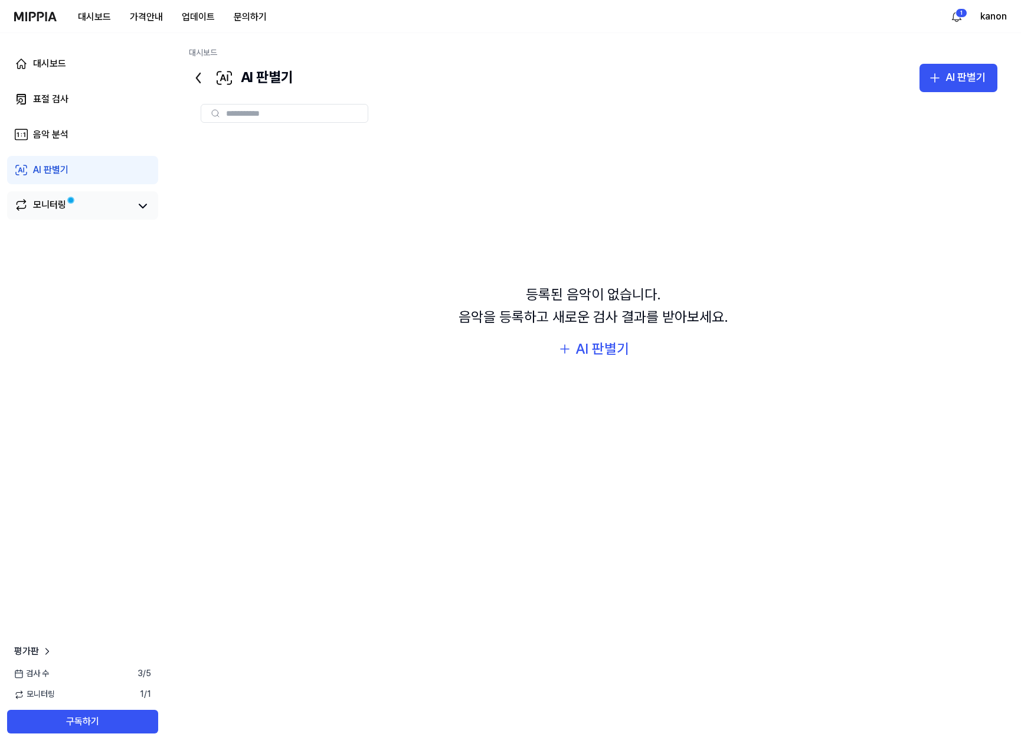
click at [87, 204] on link "모니터링" at bounding box center [72, 206] width 116 height 17
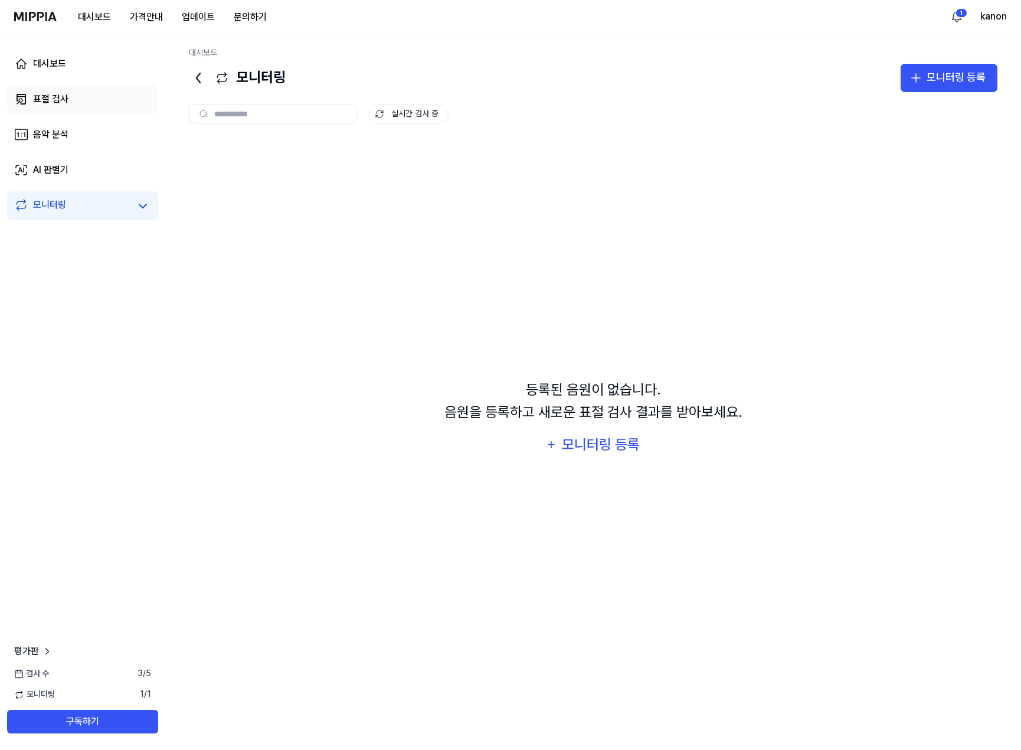
click at [75, 109] on link "표절 검사" at bounding box center [82, 99] width 151 height 28
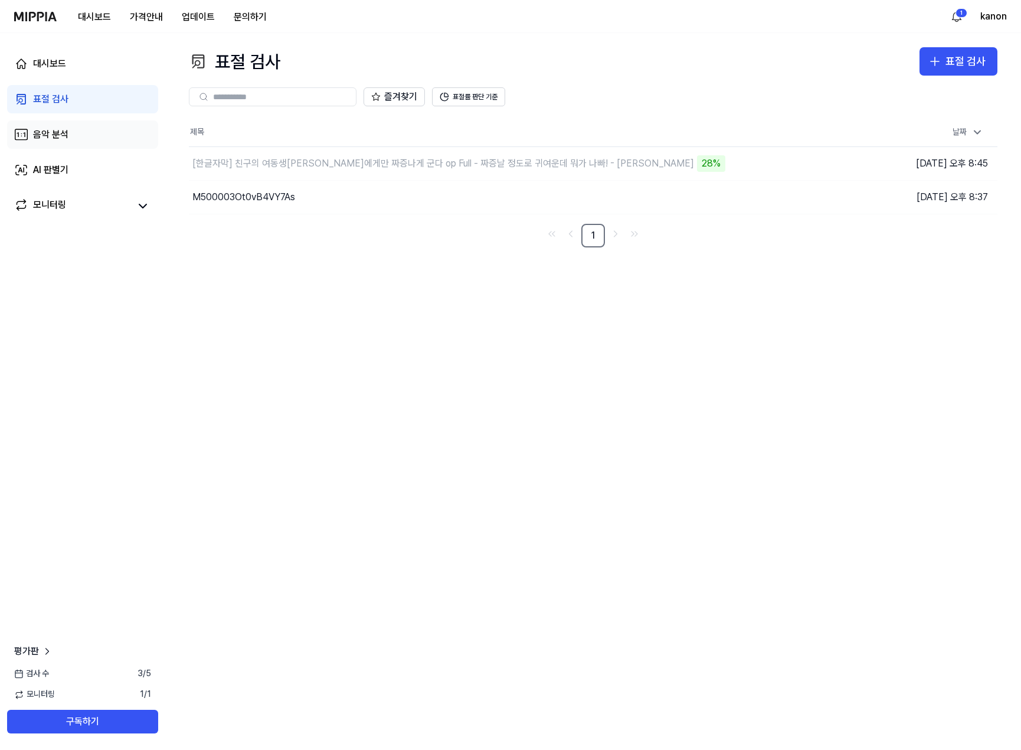
click at [59, 126] on link "음악 분석" at bounding box center [82, 134] width 151 height 28
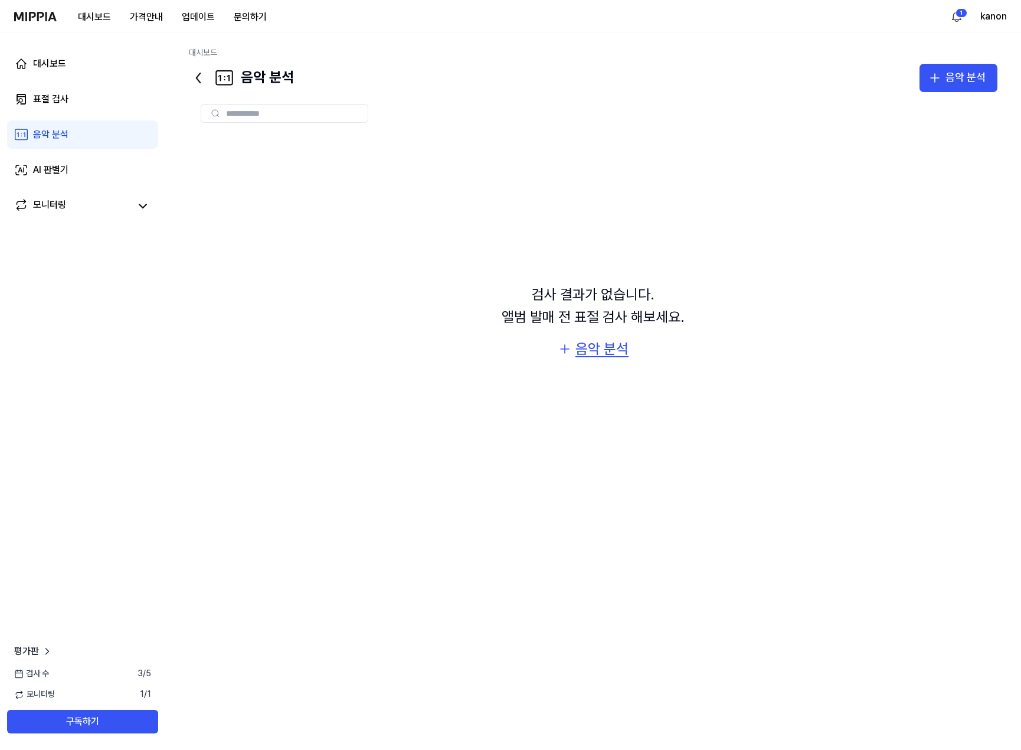
click at [600, 349] on div "음악 분석" at bounding box center [602, 349] width 53 height 22
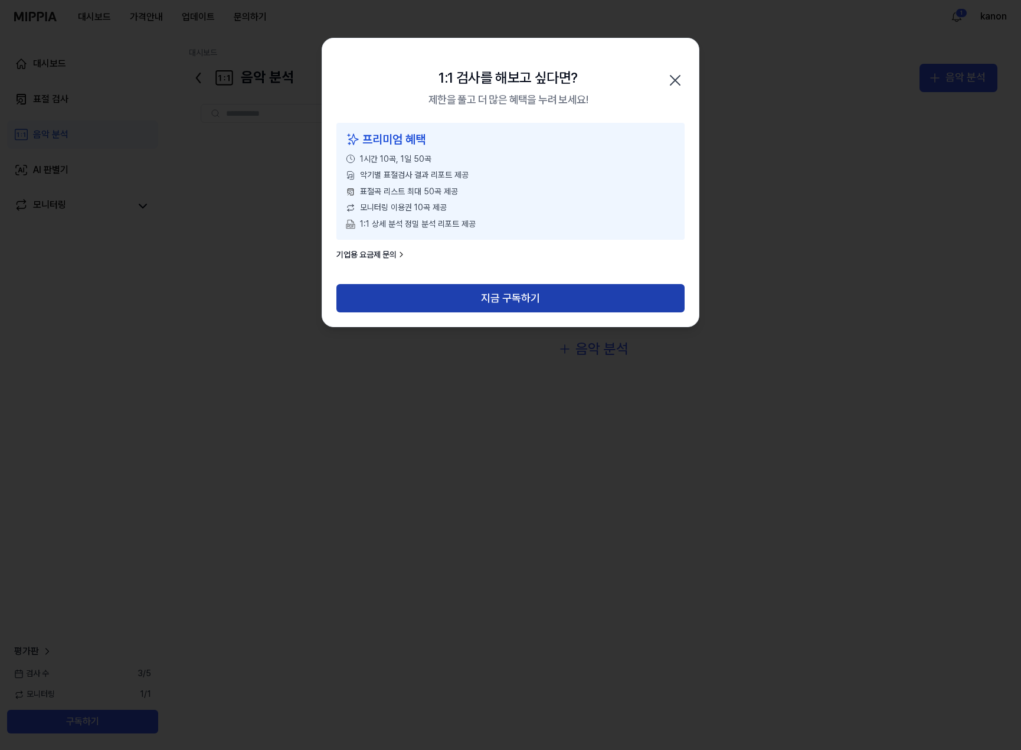
click at [430, 299] on button "지금 구독하기" at bounding box center [510, 298] width 348 height 28
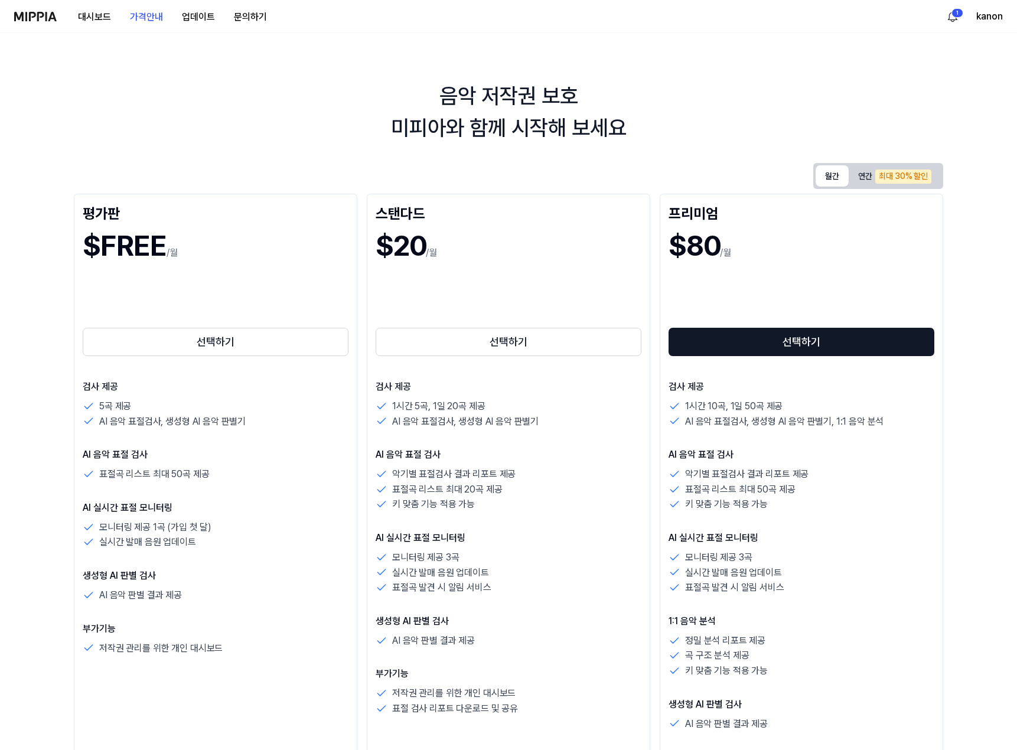
click at [832, 169] on button "월간" at bounding box center [831, 175] width 33 height 21
click at [86, 21] on button "대시보드" at bounding box center [94, 17] width 52 height 24
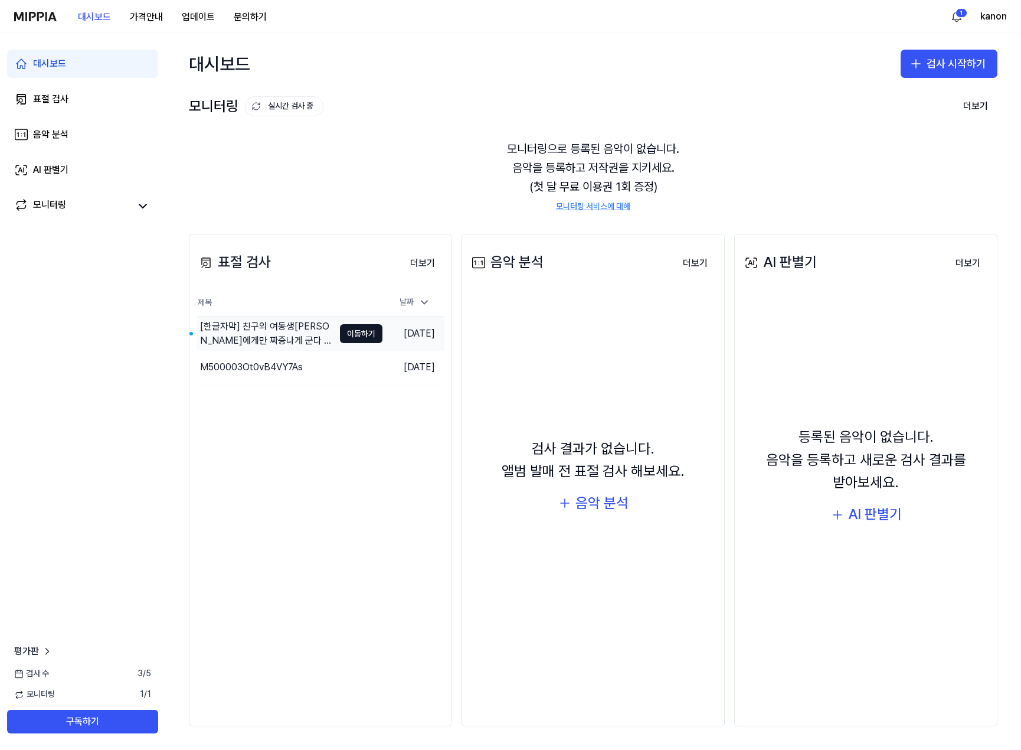
click at [294, 328] on div "[한글자막] 친구의 여동생이 나에게만 짜증나게 군다 op Full - 짜증날 정도로 귀여운데 뭐가 나빠! - 아카미 카루비" at bounding box center [267, 333] width 134 height 28
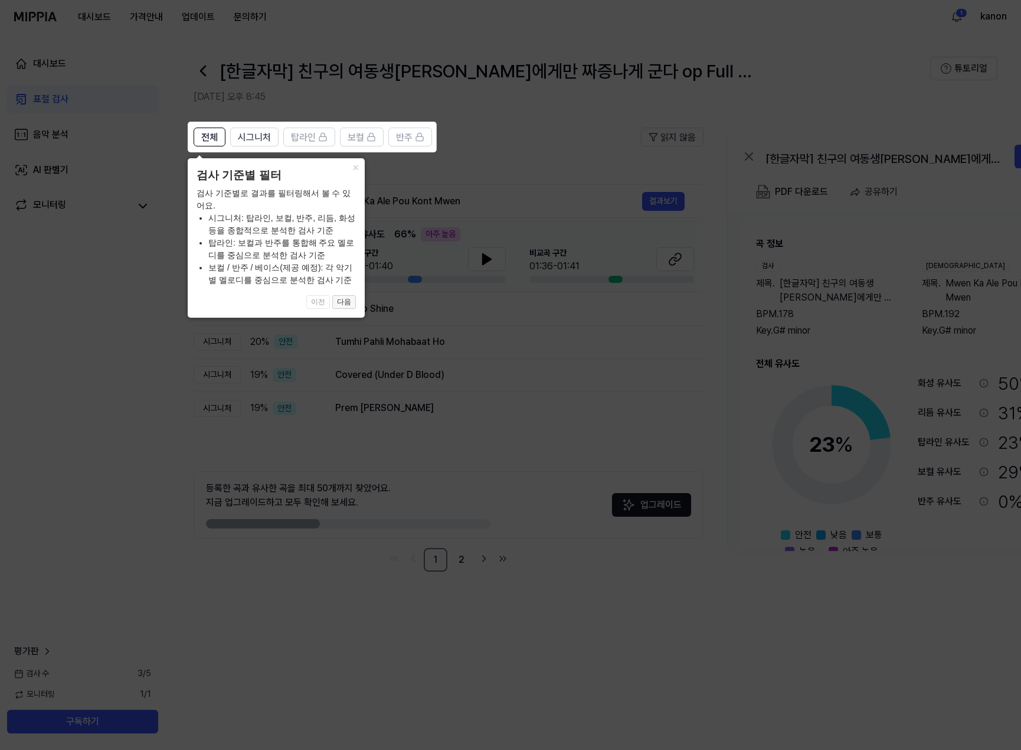
click at [343, 306] on button "다음" at bounding box center [344, 302] width 24 height 14
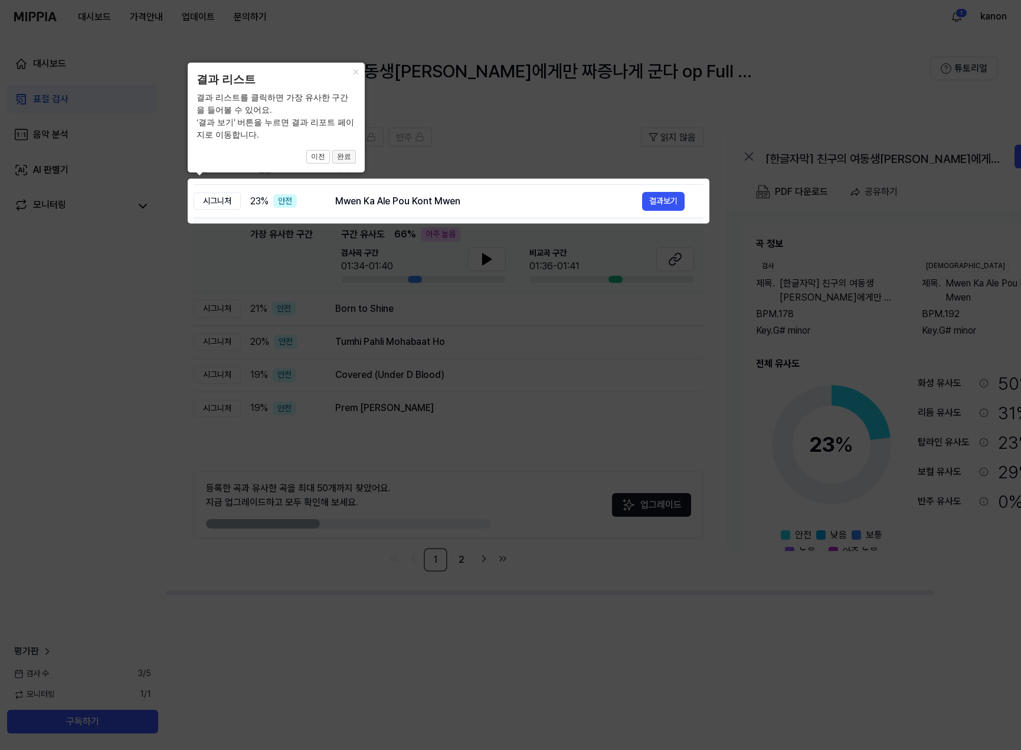
click at [339, 151] on button "완료" at bounding box center [344, 157] width 24 height 14
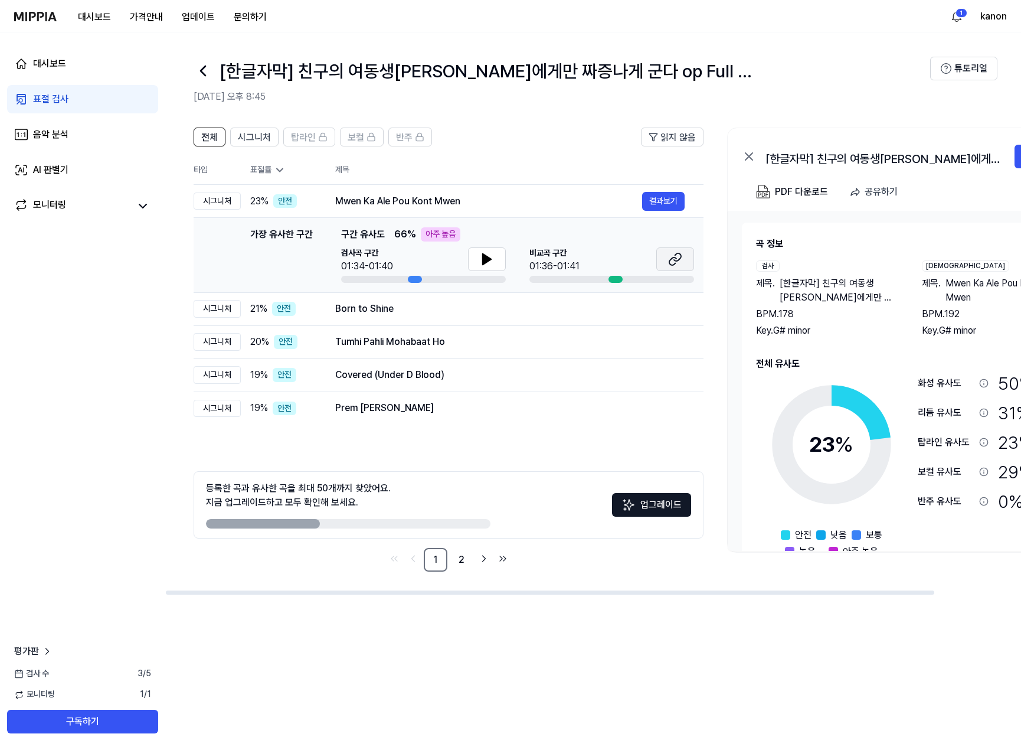
click at [668, 254] on icon at bounding box center [675, 259] width 14 height 14
click at [202, 68] on icon at bounding box center [203, 70] width 5 height 9
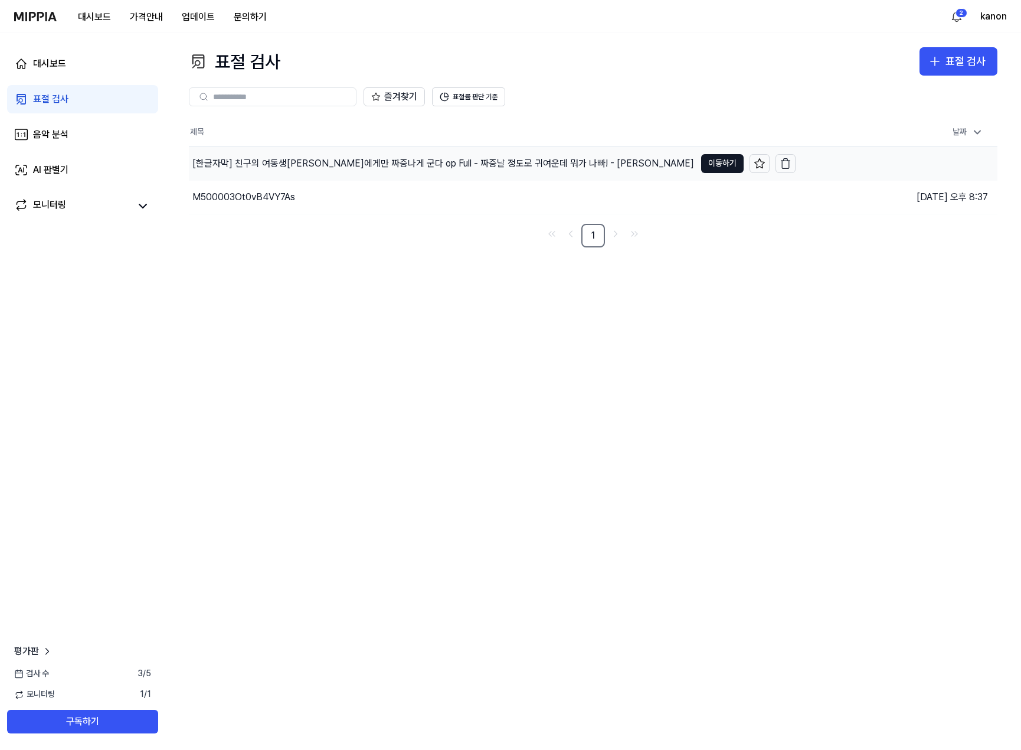
click at [348, 165] on div "[한글자막] 친구의 여동생이 나에게만 짜증나게 군다 op Full - 짜증날 정도로 귀여운데 뭐가 나빠! - 아카미 카루비" at bounding box center [443, 163] width 502 height 14
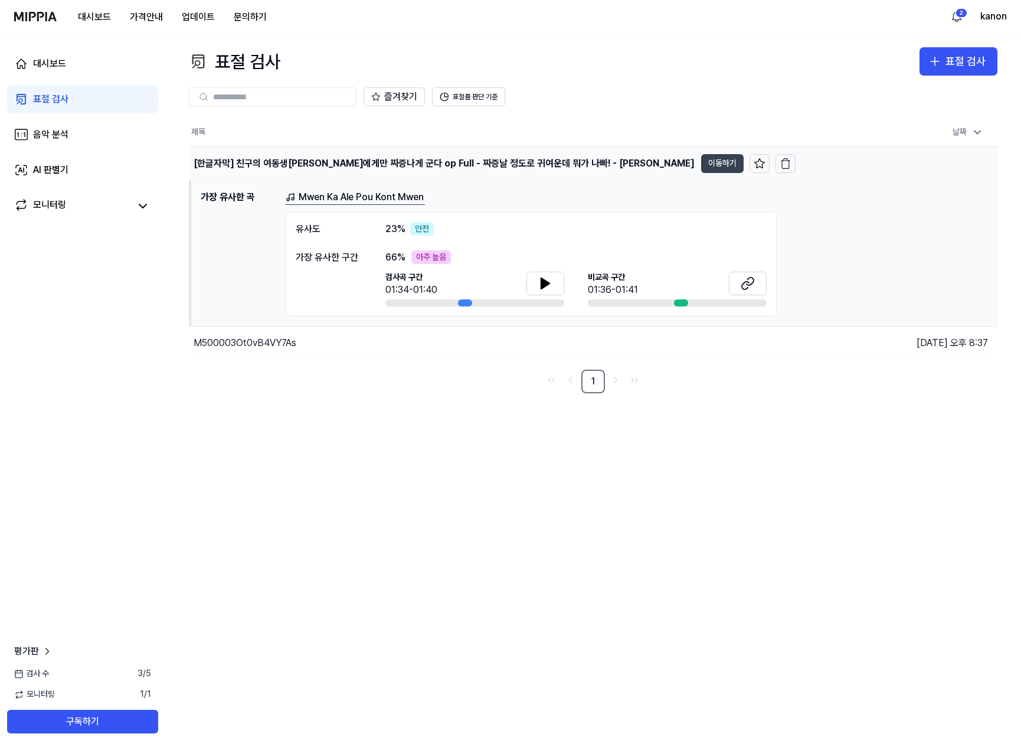
click at [733, 159] on button "이동하기" at bounding box center [722, 163] width 43 height 19
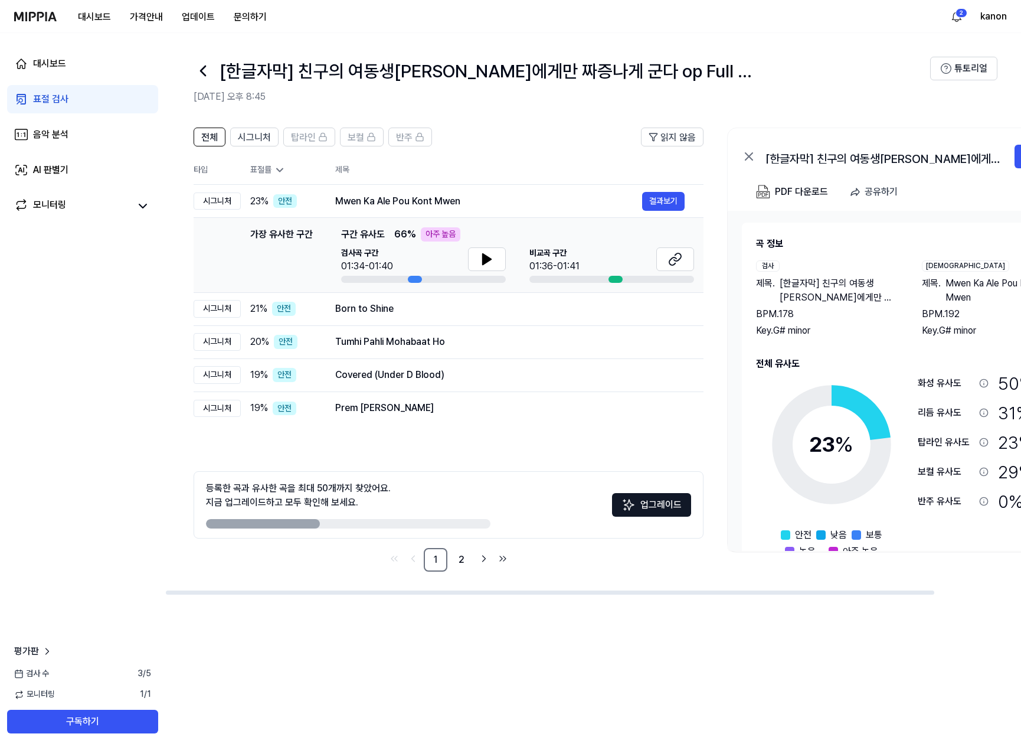
click at [369, 452] on div "전체 시그니처 탑라인 보컬 반주 읽지 않음 전체 시그니처 탑라인 보컬 반주 타입 표절률 제목 표절률 읽지 않음 시그니처 23 % 안전 Mwen…" at bounding box center [449, 350] width 510 height 444
click at [399, 319] on td "Born to Shine 결과보기" at bounding box center [509, 308] width 387 height 33
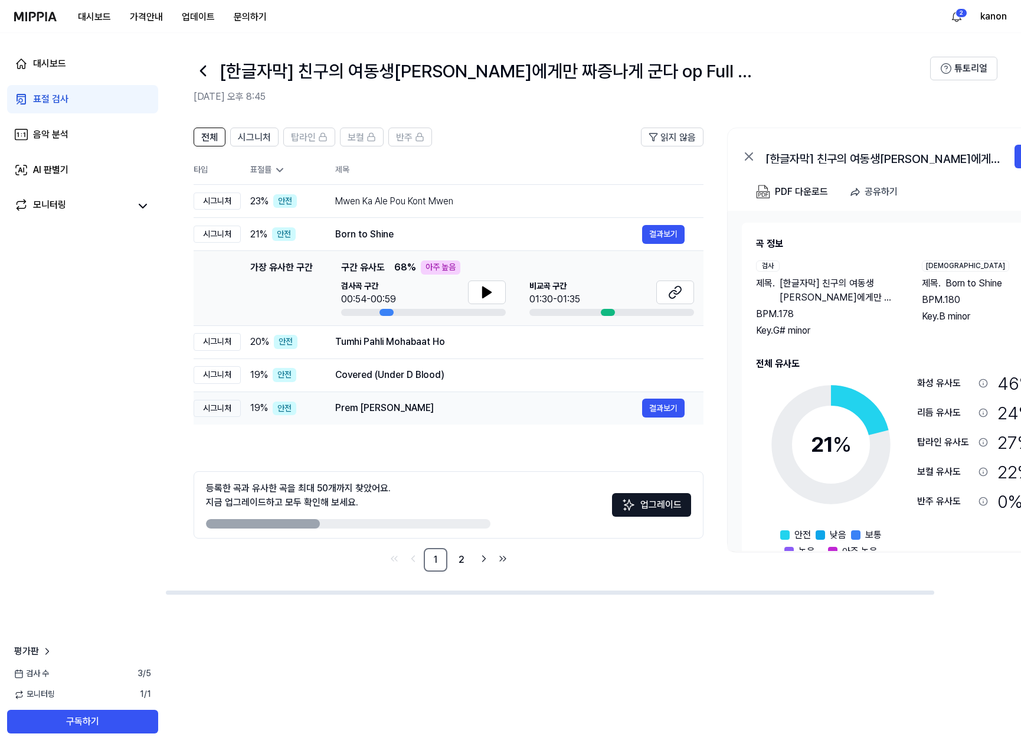
click at [393, 400] on div "Prem Koriya Morchi 결과보기" at bounding box center [509, 407] width 349 height 19
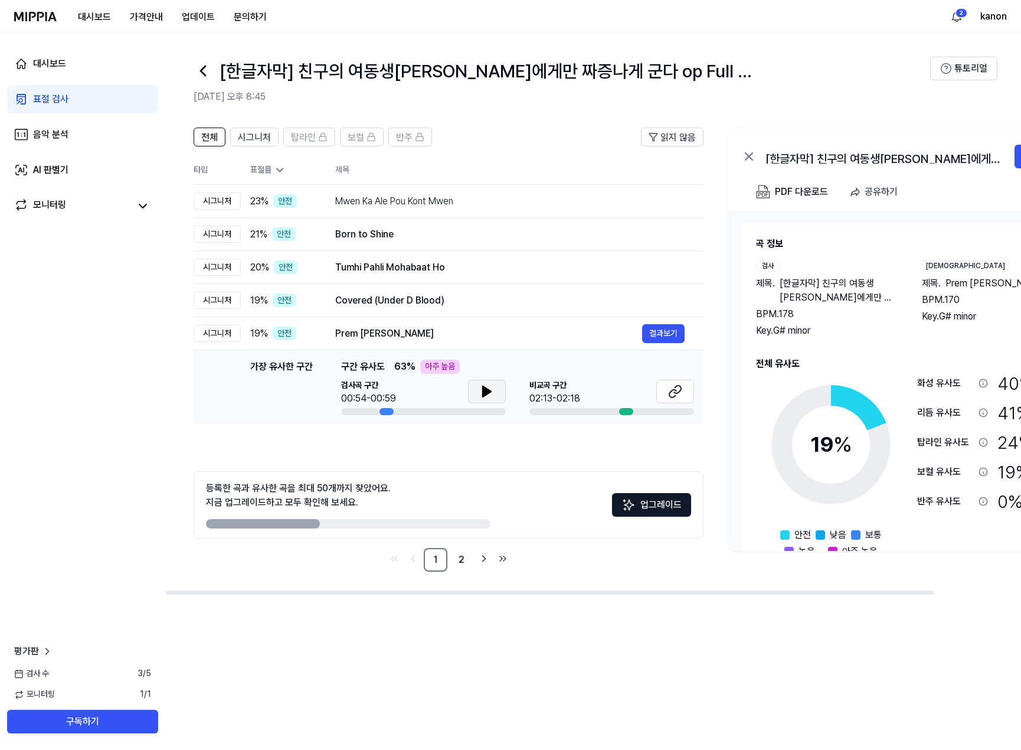
click at [490, 395] on icon at bounding box center [487, 391] width 14 height 14
click at [490, 395] on icon at bounding box center [489, 391] width 2 height 9
click at [481, 389] on icon at bounding box center [487, 391] width 14 height 14
click at [491, 391] on icon at bounding box center [489, 391] width 2 height 9
click at [682, 387] on icon at bounding box center [675, 391] width 14 height 14
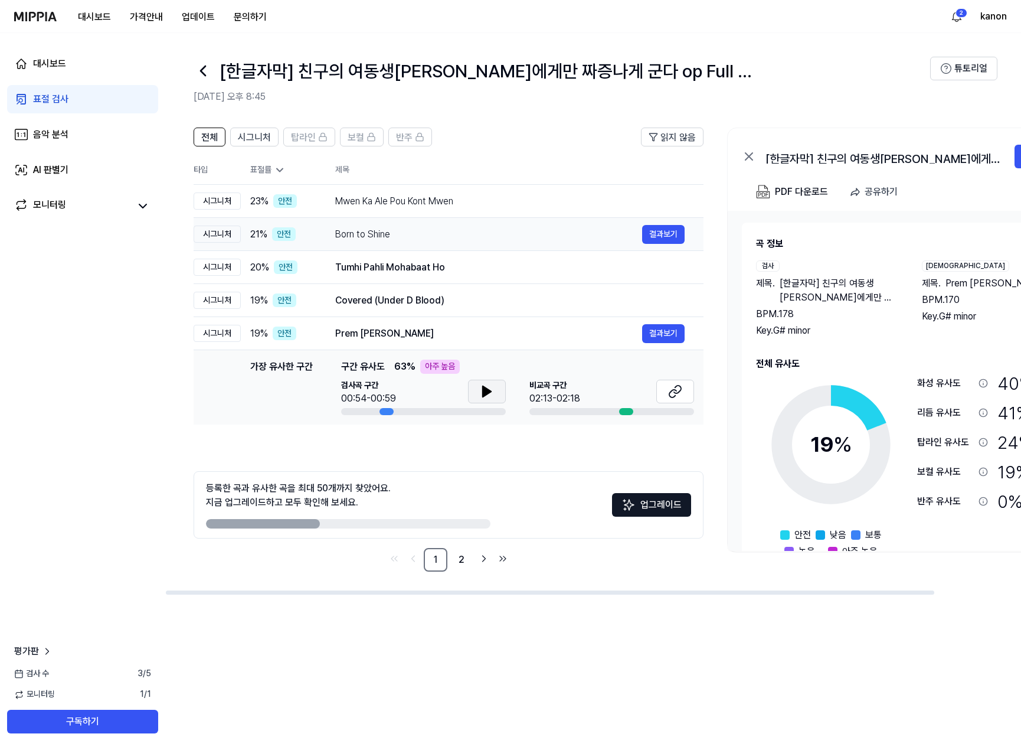
click at [552, 238] on div "Born to Shine" at bounding box center [488, 234] width 307 height 14
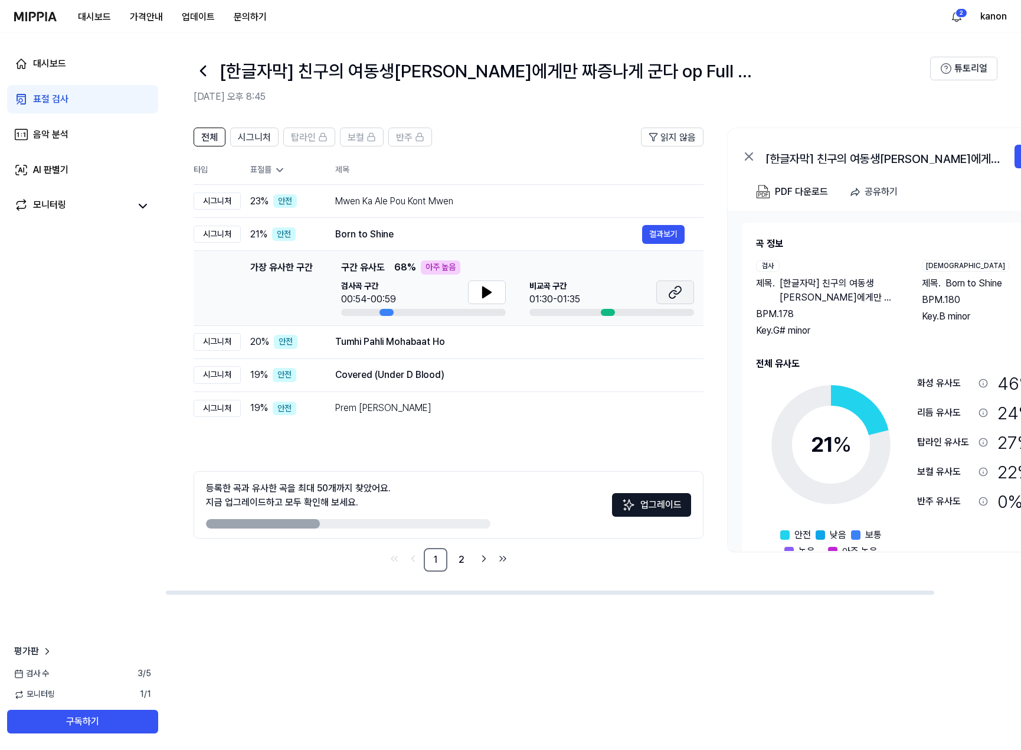
click at [674, 295] on icon at bounding box center [675, 292] width 14 height 14
click at [393, 354] on td "Tumhi Pahli Mohabaat Ho 결과보기" at bounding box center [509, 341] width 387 height 33
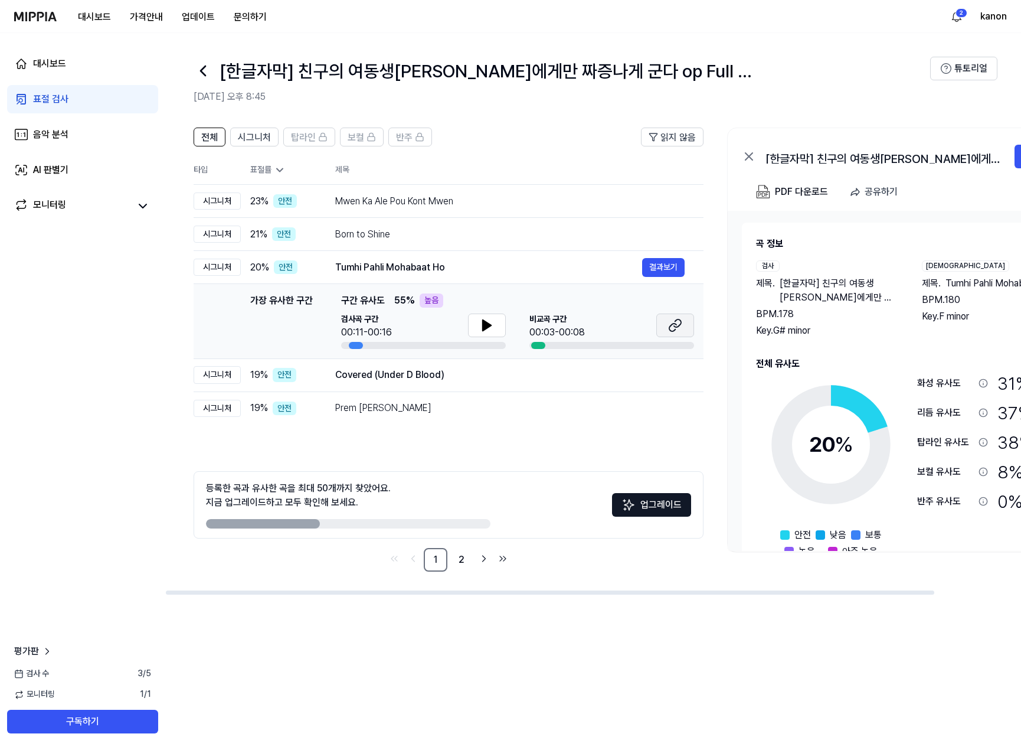
click at [682, 328] on icon at bounding box center [675, 325] width 14 height 14
click at [465, 377] on div "Covered (Under D Blood)" at bounding box center [488, 375] width 307 height 14
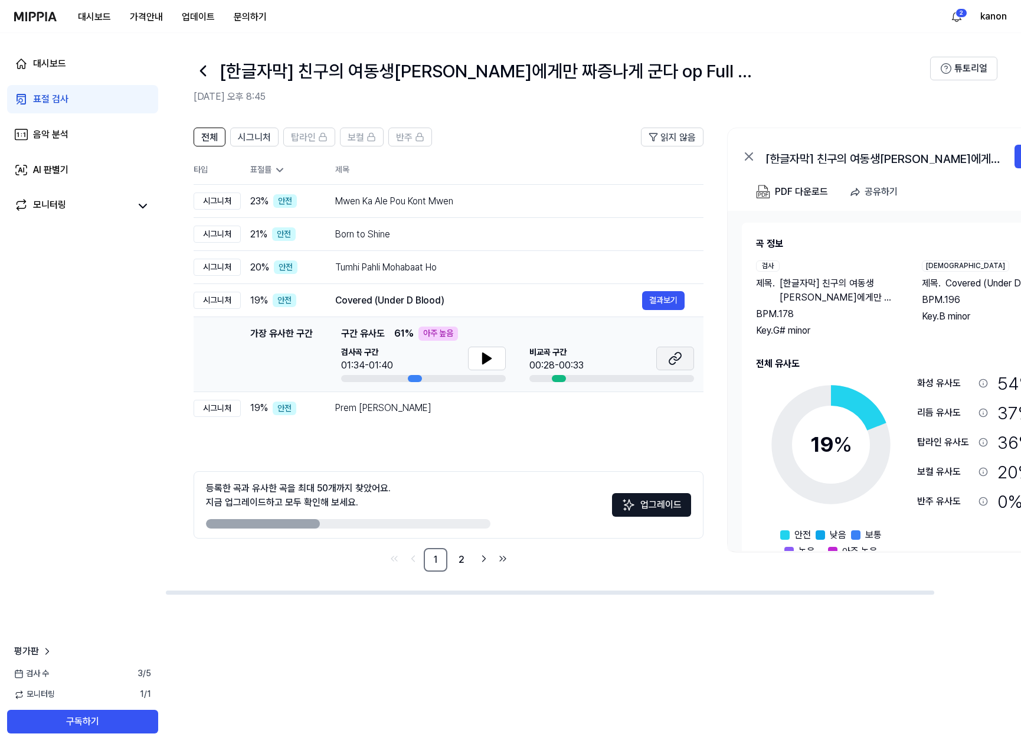
click at [665, 352] on button at bounding box center [675, 359] width 38 height 24
click at [458, 559] on link "2" at bounding box center [462, 560] width 24 height 24
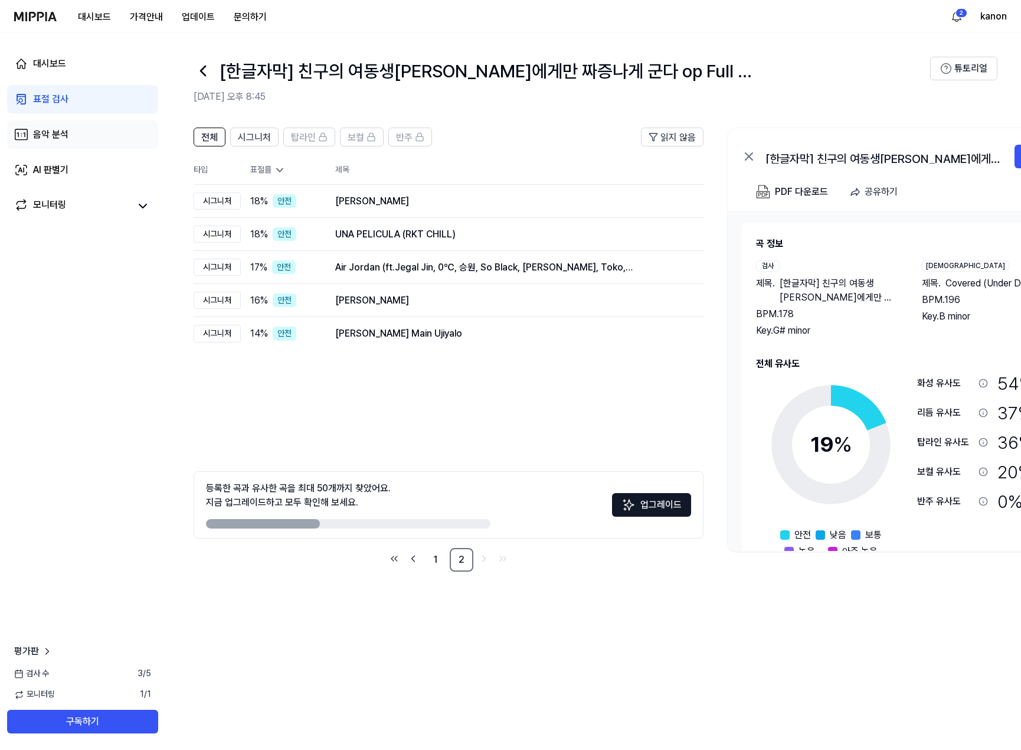
click at [93, 128] on link "음악 분석" at bounding box center [82, 134] width 151 height 28
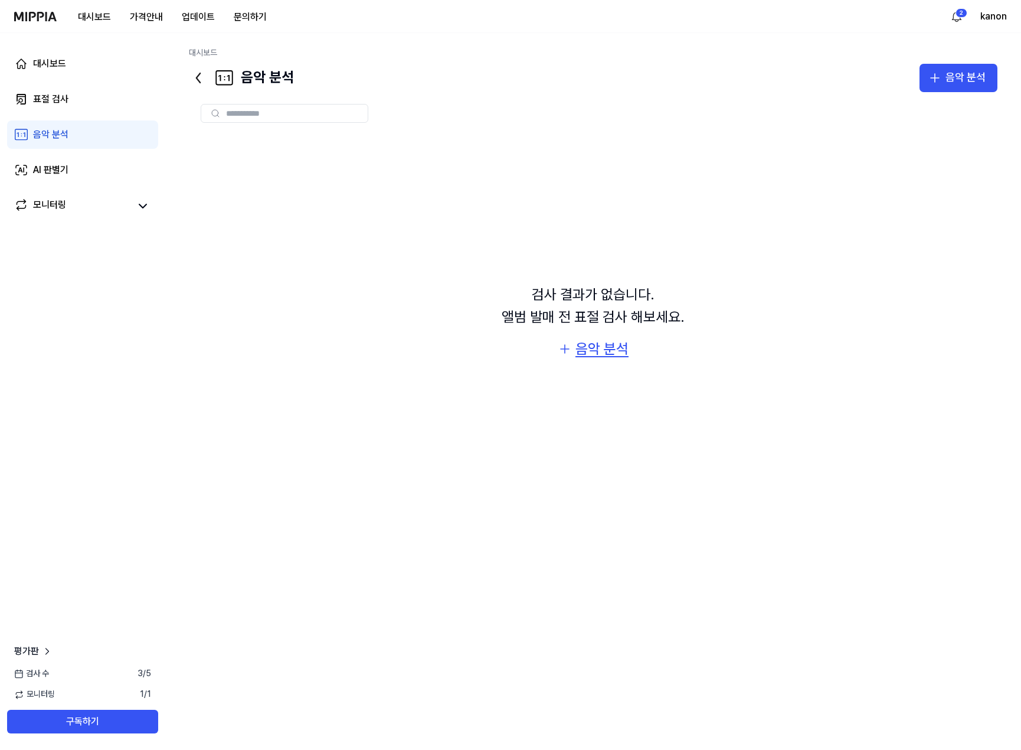
click at [611, 342] on div "음악 분석" at bounding box center [602, 349] width 53 height 22
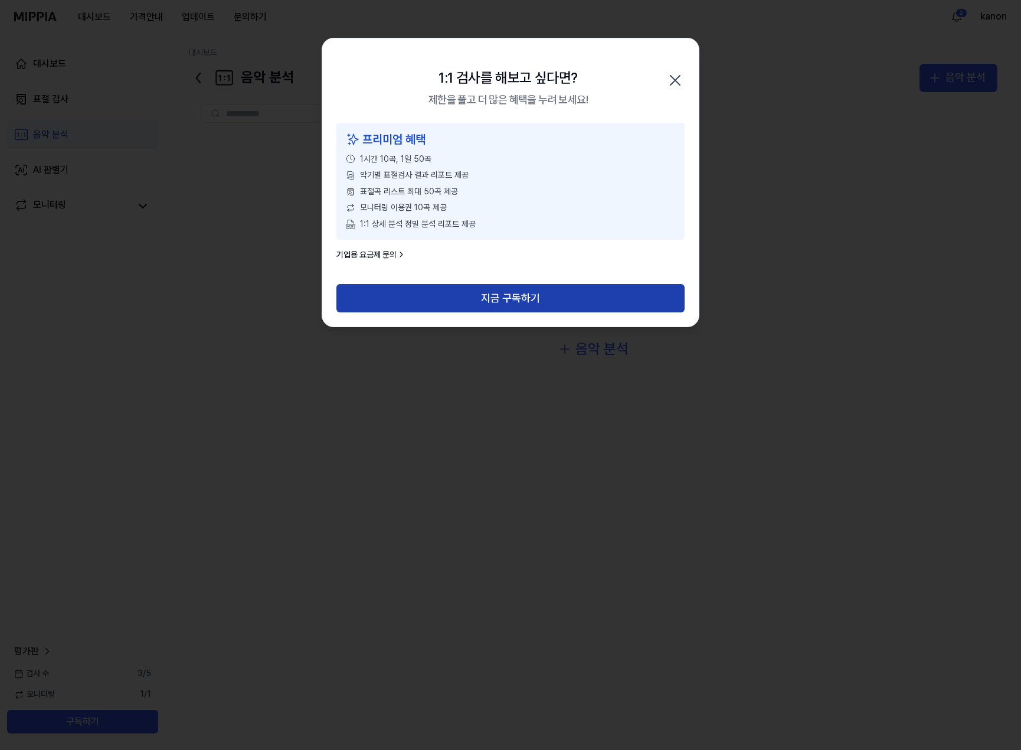
click at [496, 297] on button "지금 구독하기" at bounding box center [510, 298] width 348 height 28
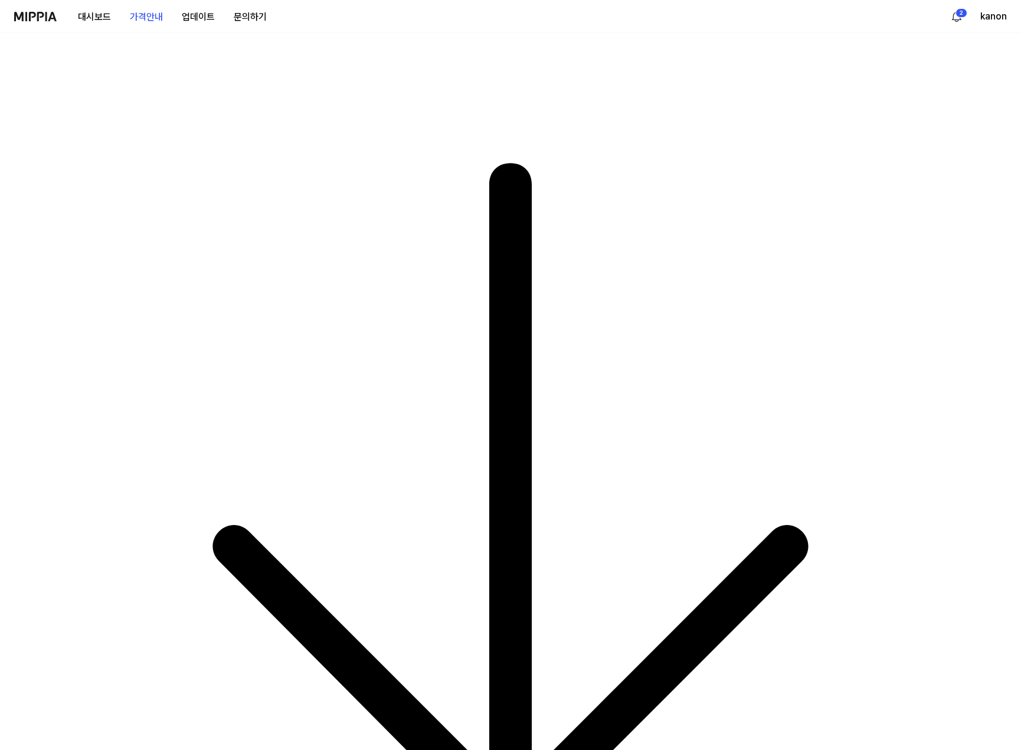
click at [87, 18] on button "대시보드" at bounding box center [94, 17] width 52 height 24
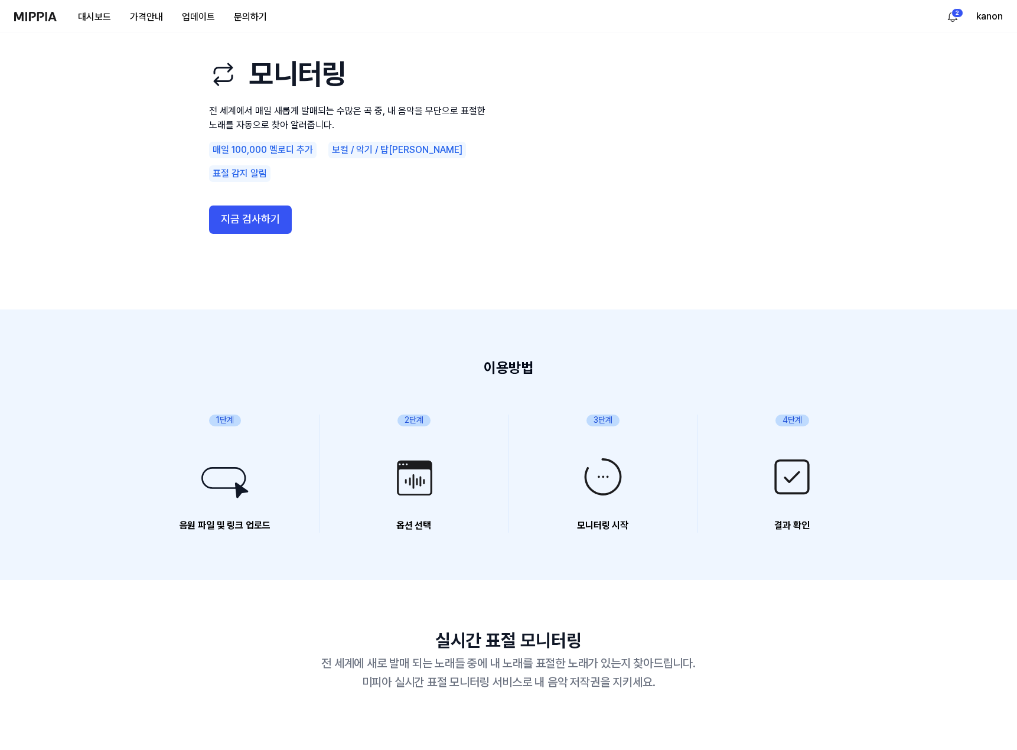
scroll to position [1264, 0]
